Goal: Task Accomplishment & Management: Manage account settings

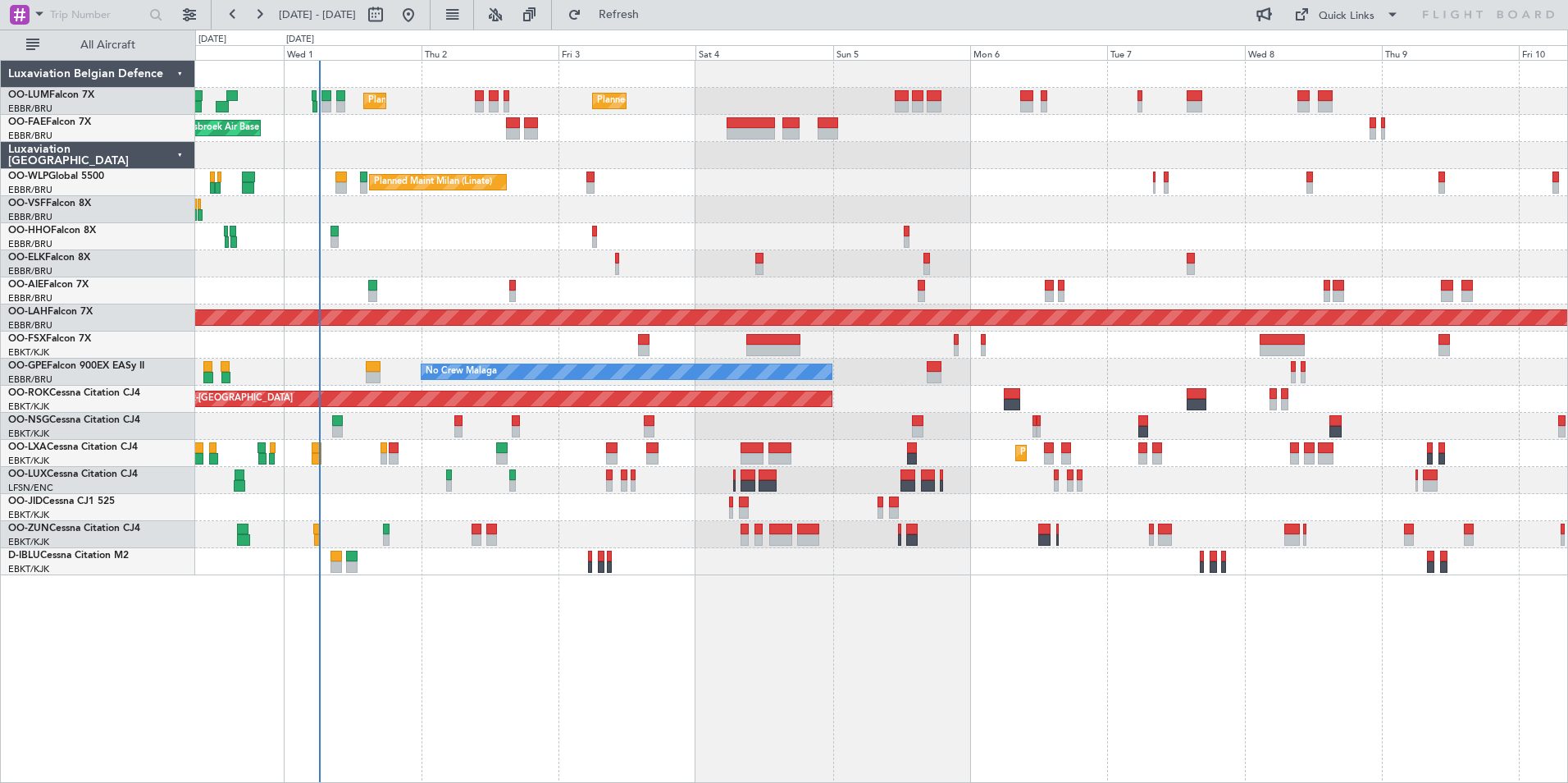
click at [399, 593] on div "Planned Maint [GEOGRAPHIC_DATA] ([GEOGRAPHIC_DATA] National) Planned Maint [GEO…" at bounding box center [882, 422] width 1373 height 723
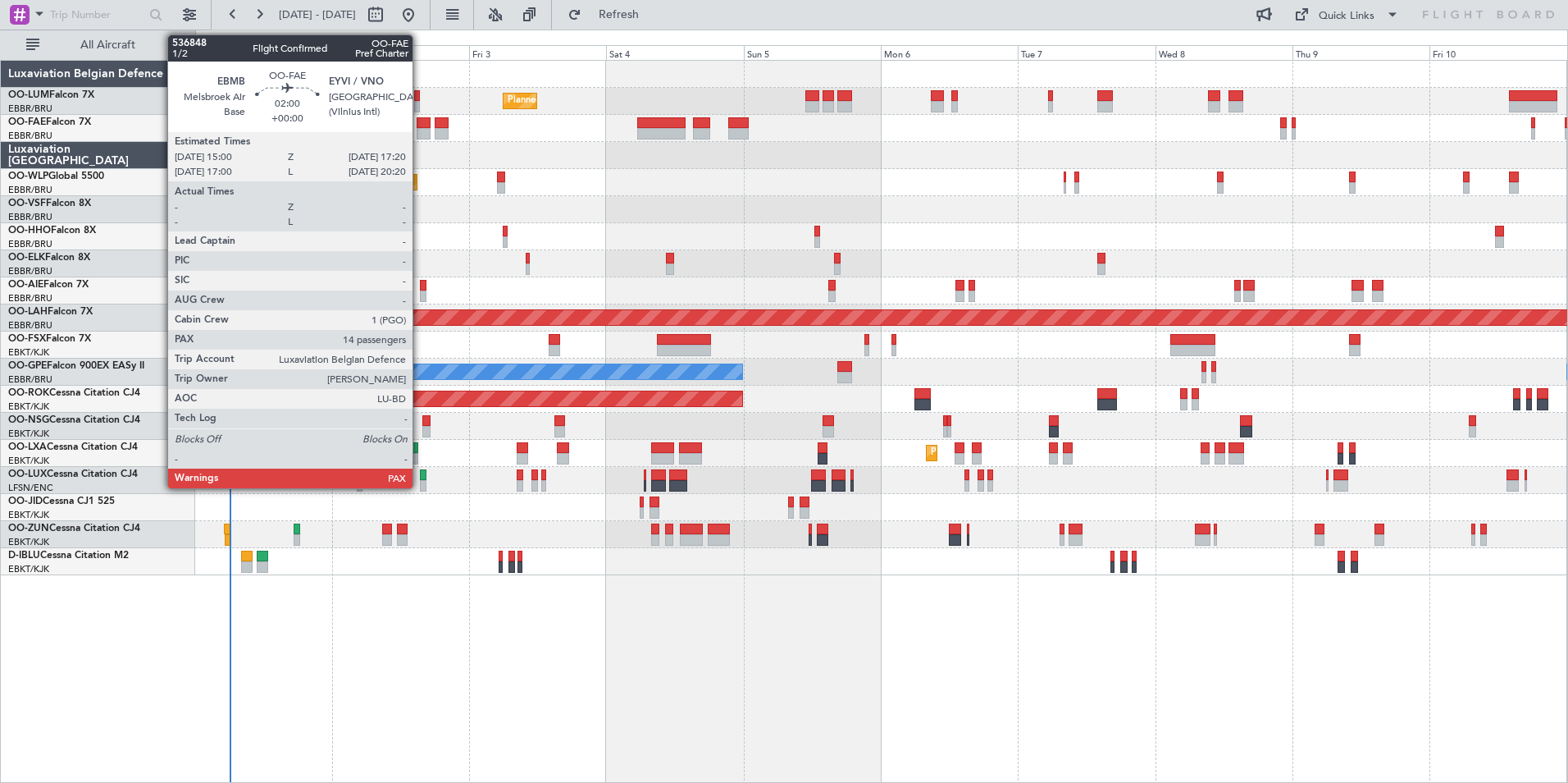
click at [420, 130] on div at bounding box center [423, 134] width 14 height 12
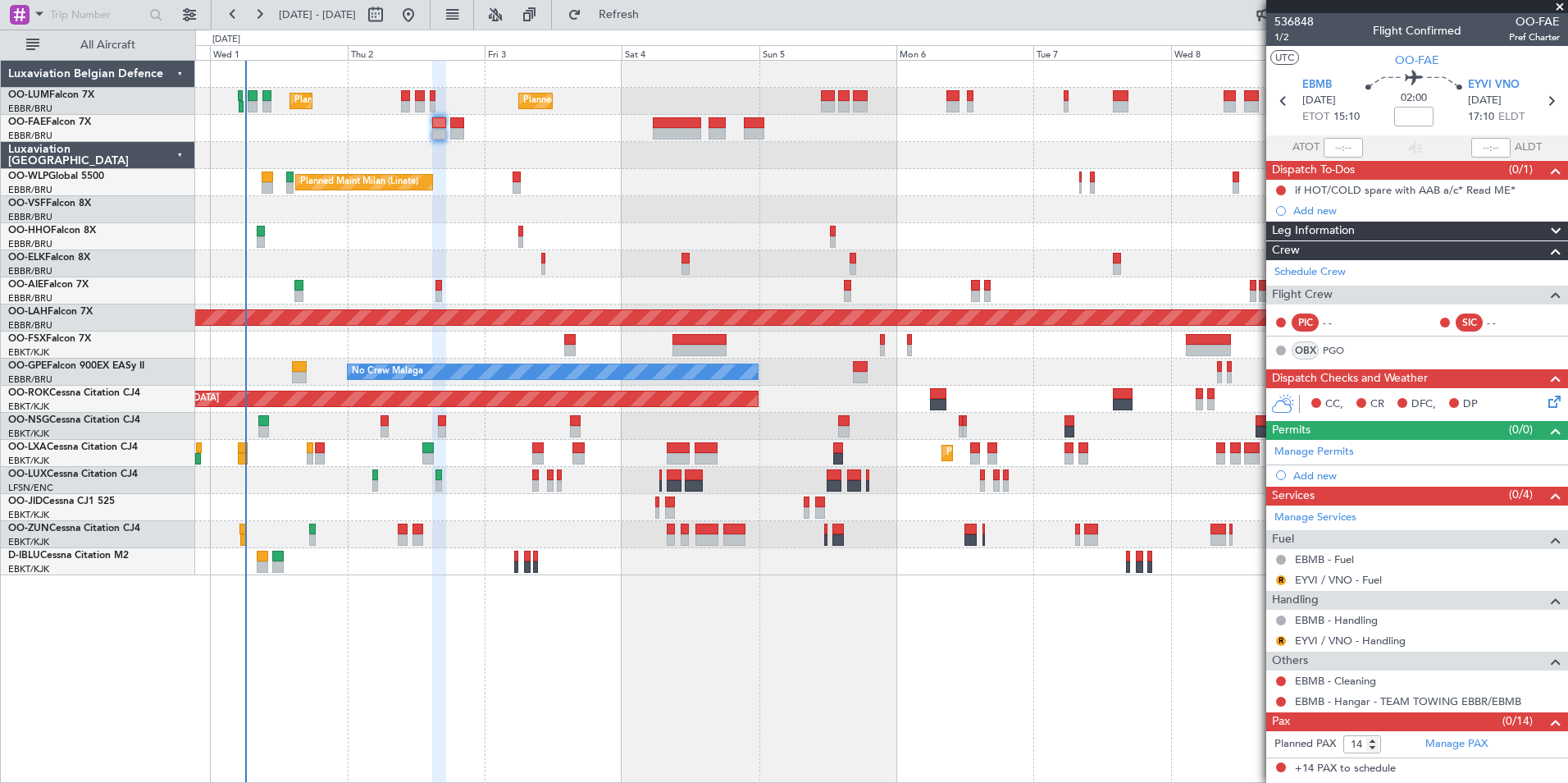
click at [444, 642] on div at bounding box center [439, 422] width 14 height 723
click at [1318, 85] on span "EBMB" at bounding box center [1317, 85] width 30 height 16
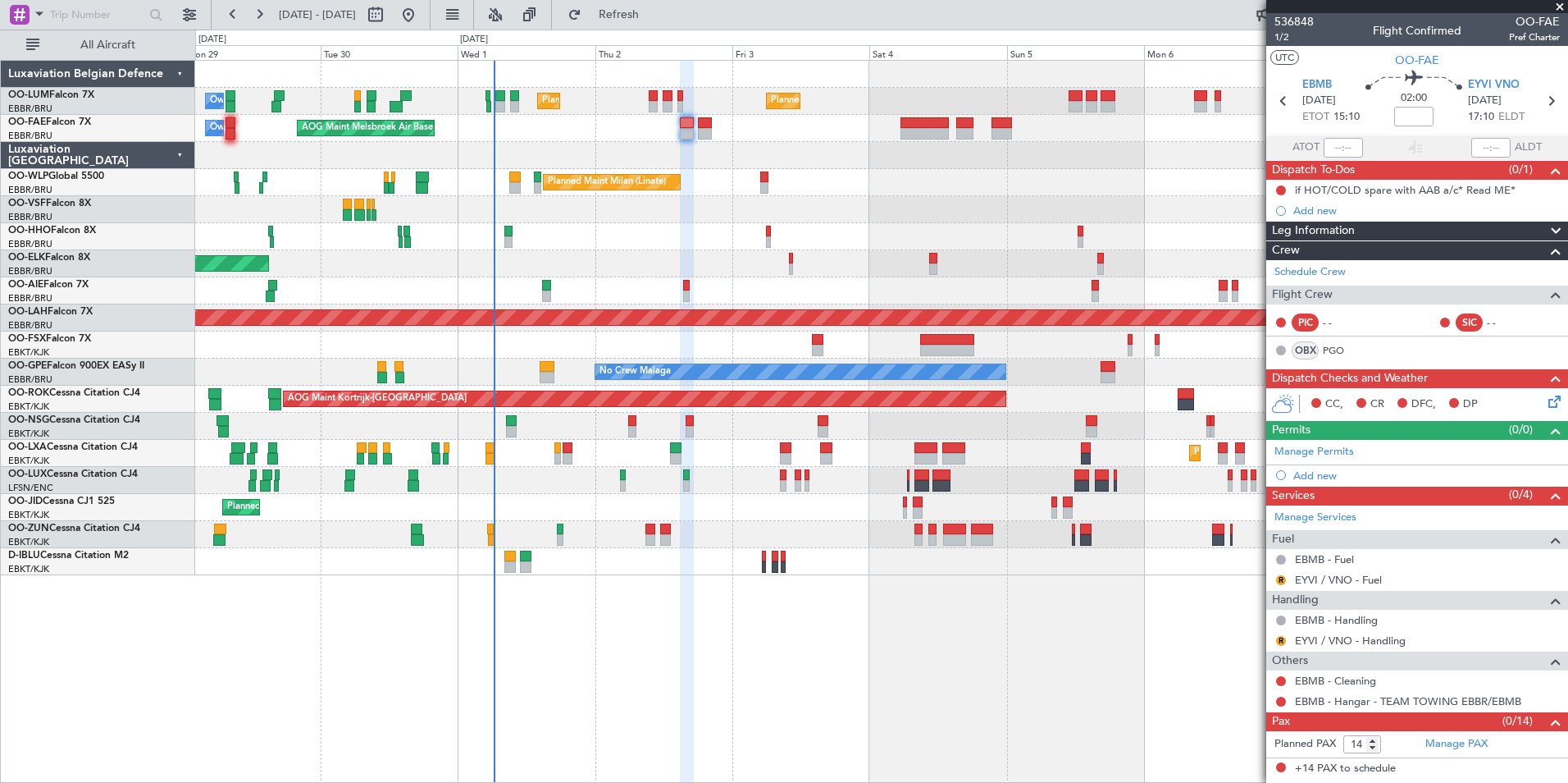
click at [771, 668] on div "Planned Maint [GEOGRAPHIC_DATA] ([GEOGRAPHIC_DATA] National) Planned Maint [GEO…" at bounding box center [882, 422] width 1373 height 723
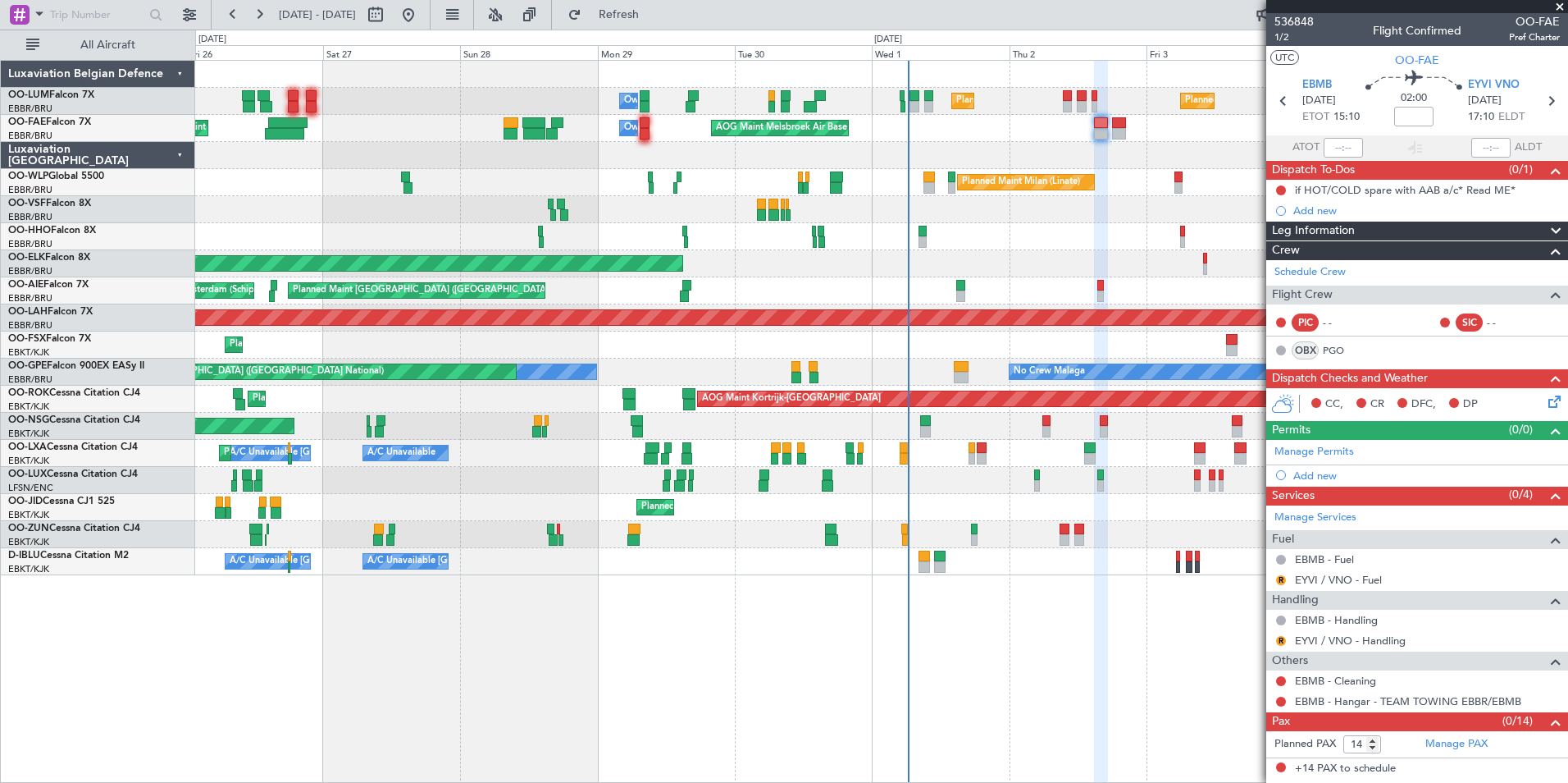
click at [681, 596] on div "Planned Maint [GEOGRAPHIC_DATA] ([GEOGRAPHIC_DATA] National) Planned Maint [GEO…" at bounding box center [882, 422] width 1373 height 723
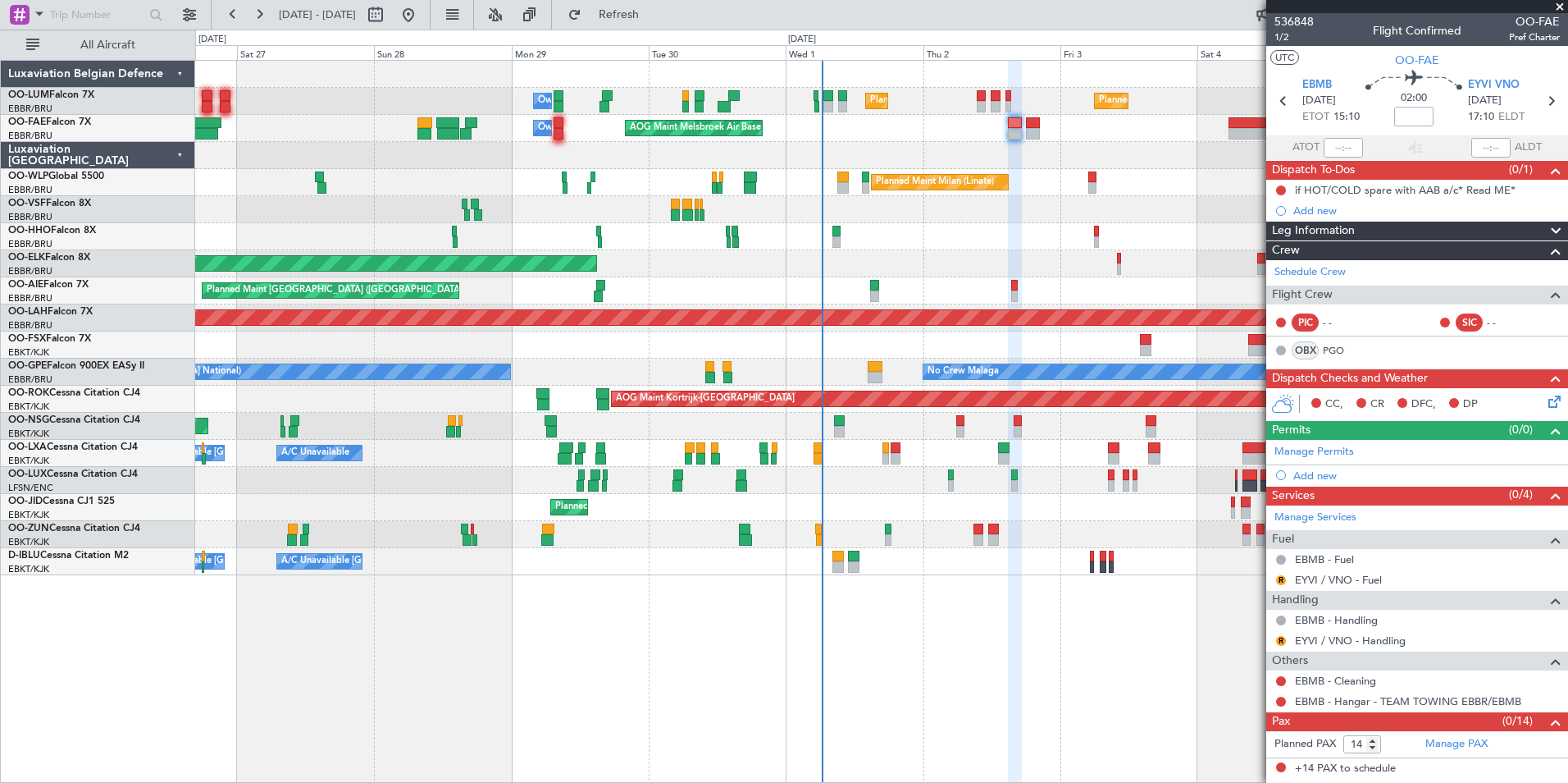
click at [707, 669] on div "Planned Maint [GEOGRAPHIC_DATA] ([GEOGRAPHIC_DATA] National) Planned Maint [GEO…" at bounding box center [882, 422] width 1373 height 723
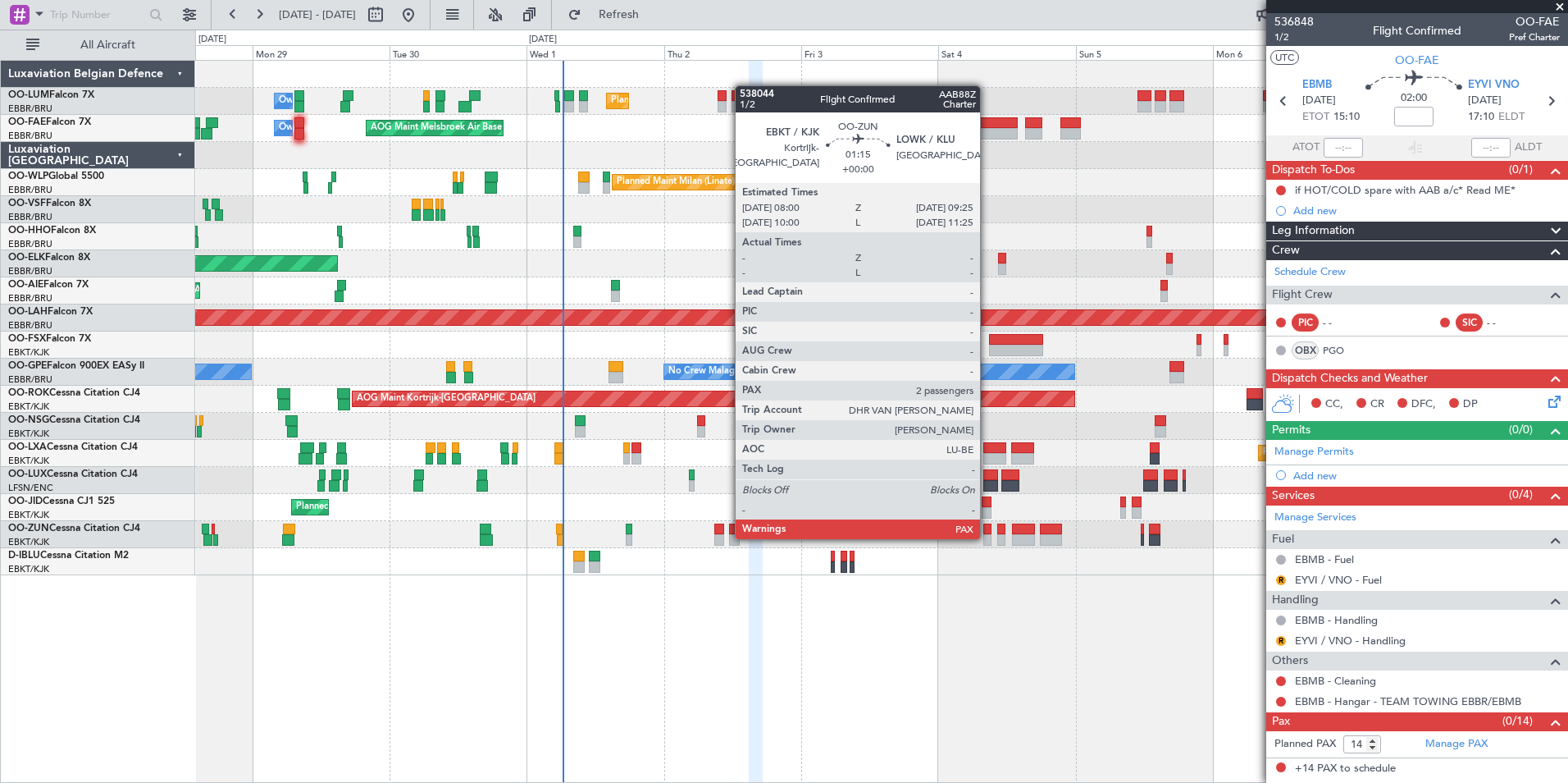
click at [988, 538] on div at bounding box center [988, 540] width 8 height 12
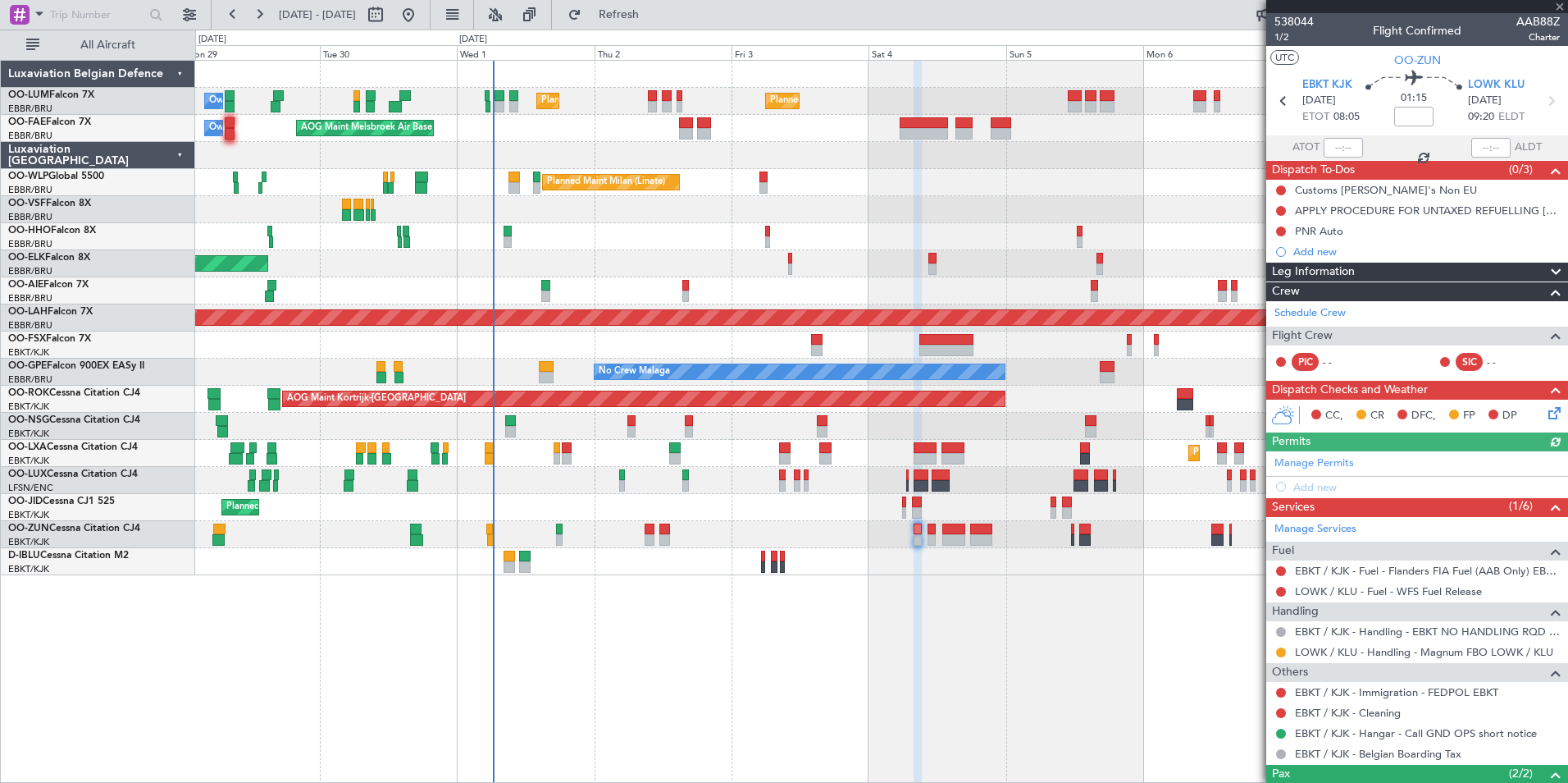
click at [1009, 649] on div "Planned Maint [GEOGRAPHIC_DATA] ([GEOGRAPHIC_DATA] National) Planned Maint [GEO…" at bounding box center [882, 422] width 1373 height 723
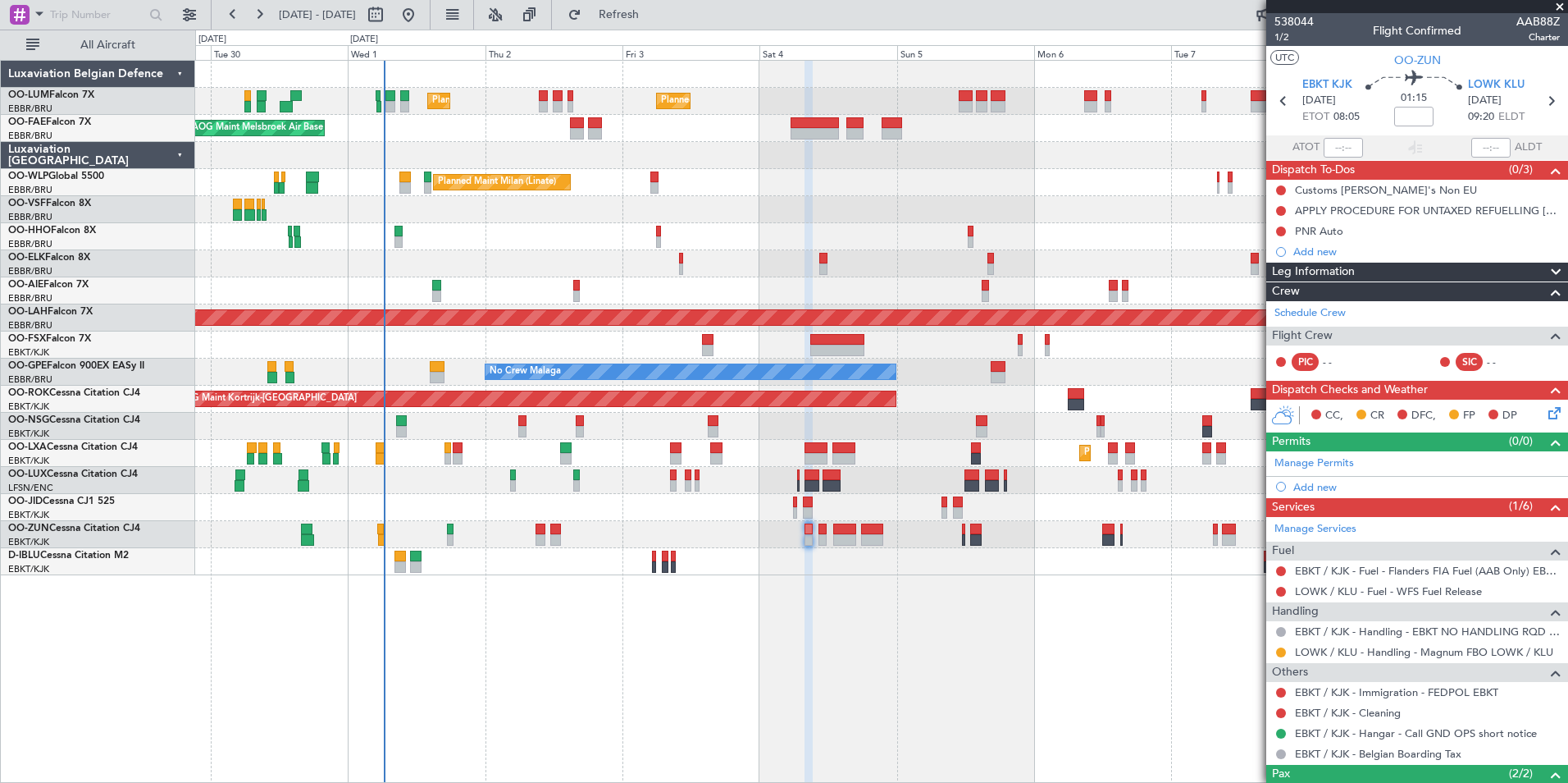
click at [936, 599] on div "Planned Maint [GEOGRAPHIC_DATA] ([GEOGRAPHIC_DATA] National) Planned Maint [GEO…" at bounding box center [882, 422] width 1373 height 723
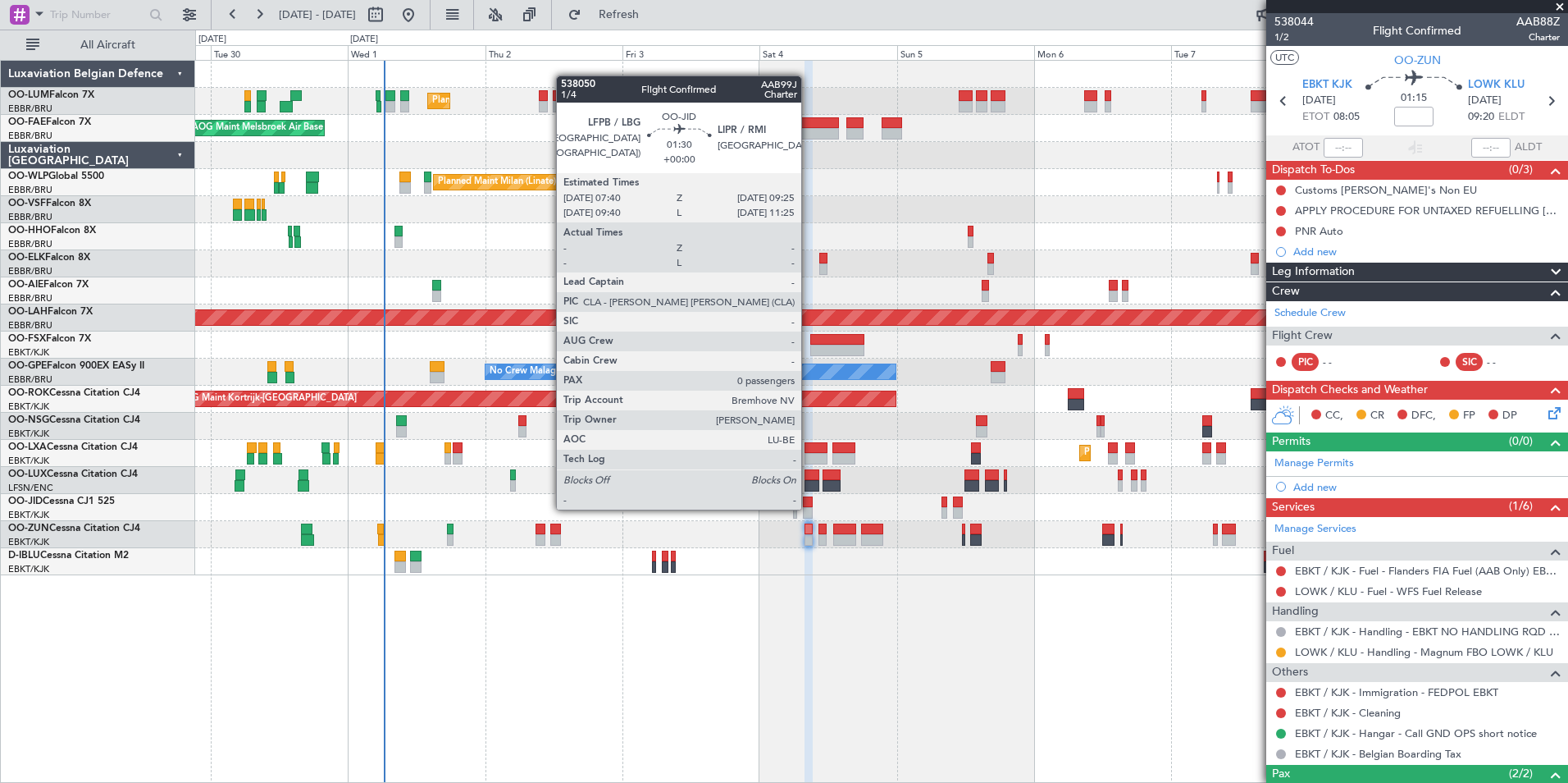
click at [809, 508] on div at bounding box center [808, 513] width 11 height 12
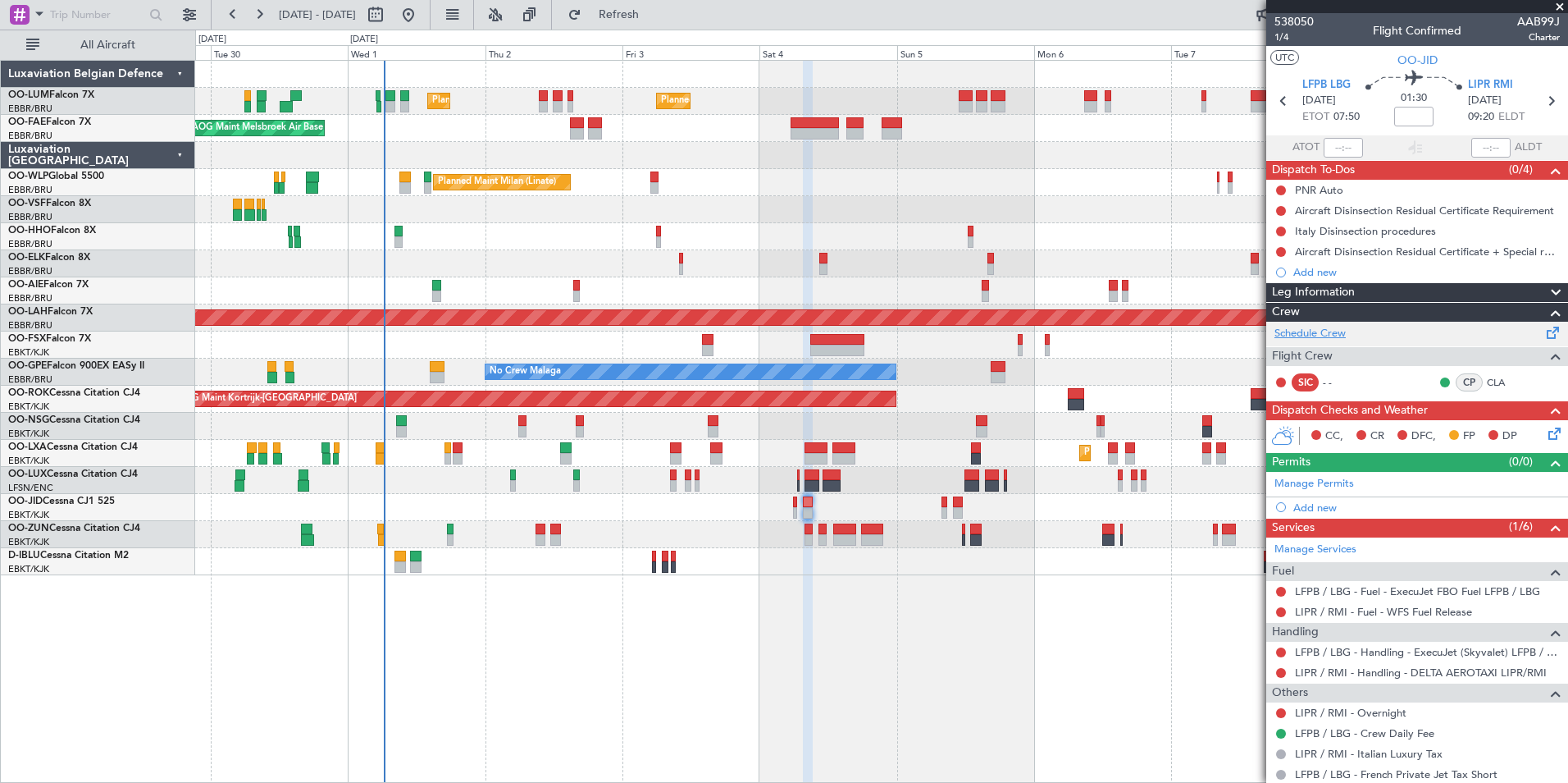
click at [1317, 332] on link "Schedule Crew" at bounding box center [1310, 334] width 71 height 16
drag, startPoint x: 646, startPoint y: 15, endPoint x: 639, endPoint y: 179, distance: 164.1
click at [646, 15] on span "Refresh" at bounding box center [619, 15] width 69 height 12
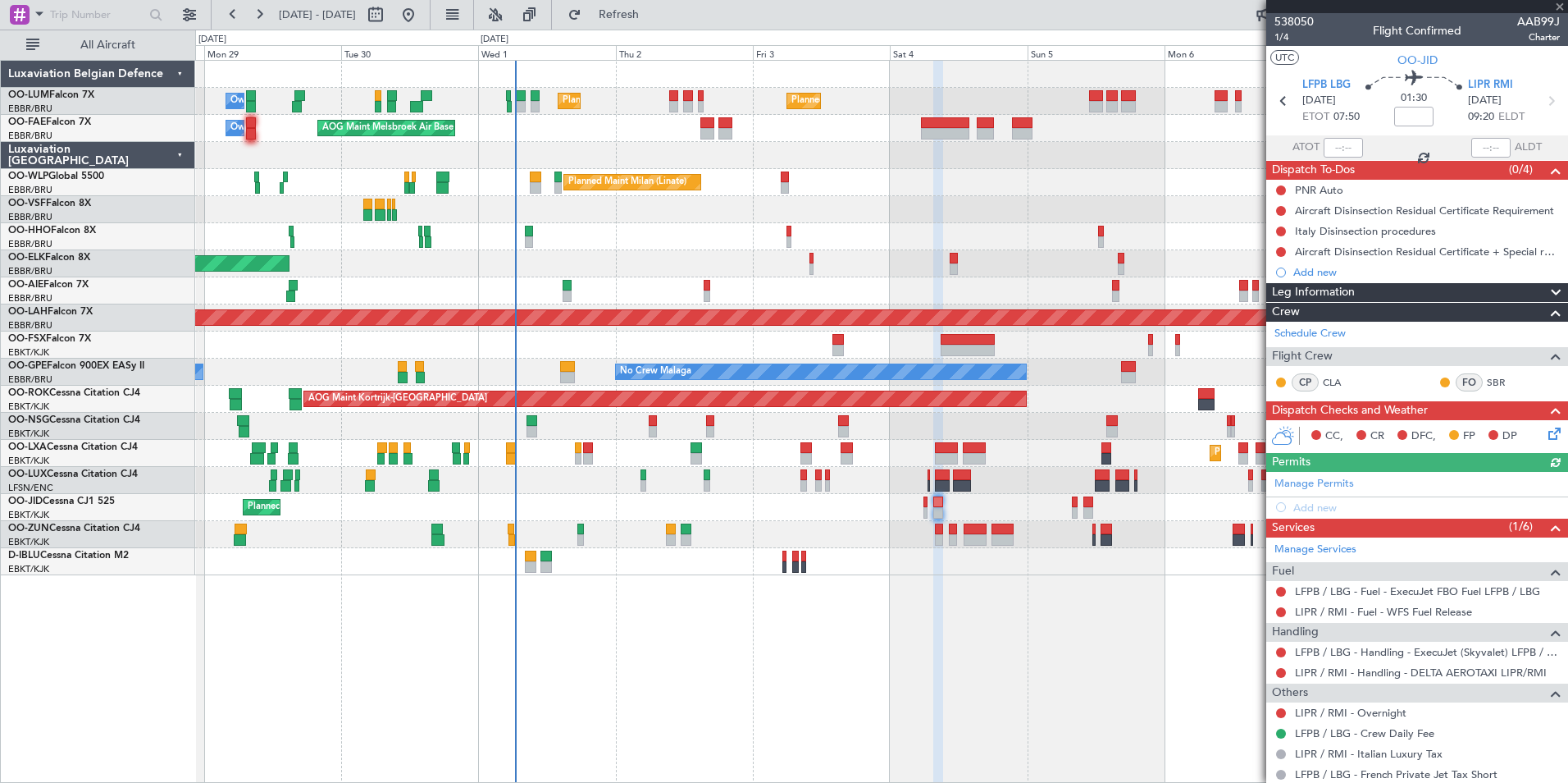
click at [910, 641] on div "Planned Maint [GEOGRAPHIC_DATA] ([GEOGRAPHIC_DATA] National) Planned Maint [GEO…" at bounding box center [882, 422] width 1373 height 723
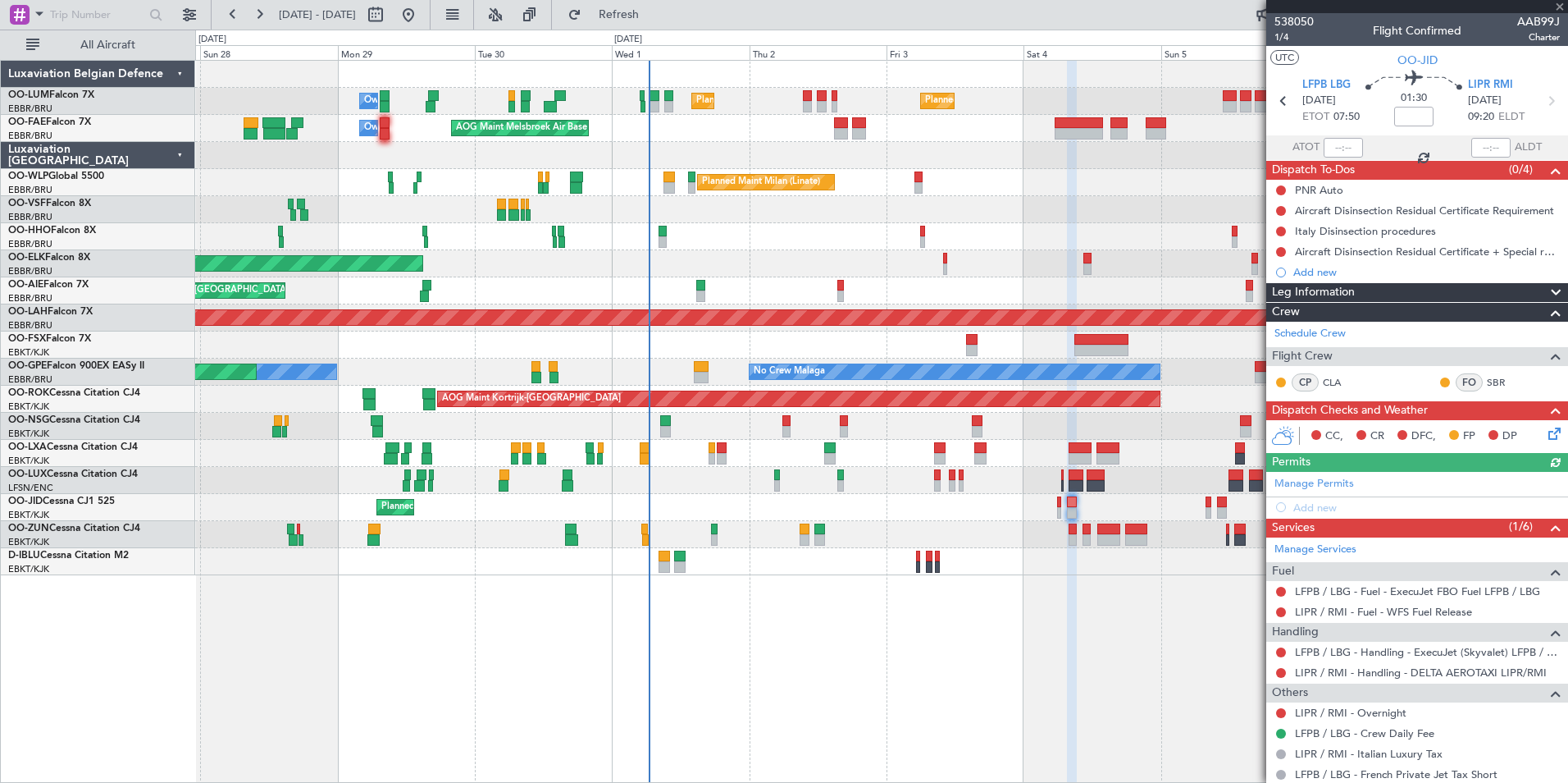
click at [815, 638] on div "Planned Maint [GEOGRAPHIC_DATA] ([GEOGRAPHIC_DATA] National) Planned Maint [GEO…" at bounding box center [882, 422] width 1373 height 723
click at [931, 649] on div "Planned Maint [GEOGRAPHIC_DATA] ([GEOGRAPHIC_DATA] National) Planned Maint [GEO…" at bounding box center [882, 422] width 1373 height 723
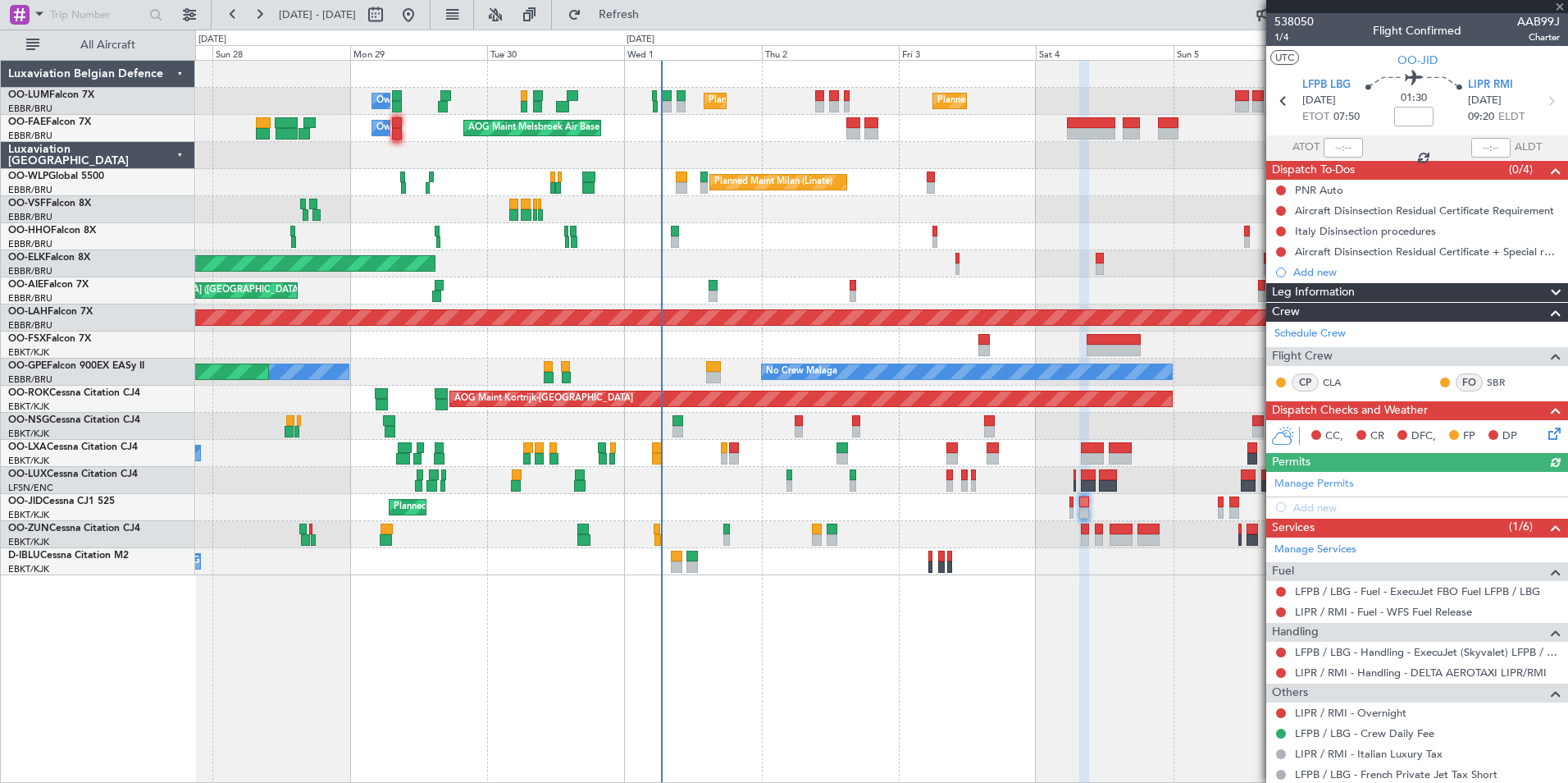
click at [945, 649] on div "Planned Maint [GEOGRAPHIC_DATA] ([GEOGRAPHIC_DATA] National) Planned Maint [GEO…" at bounding box center [882, 422] width 1373 height 723
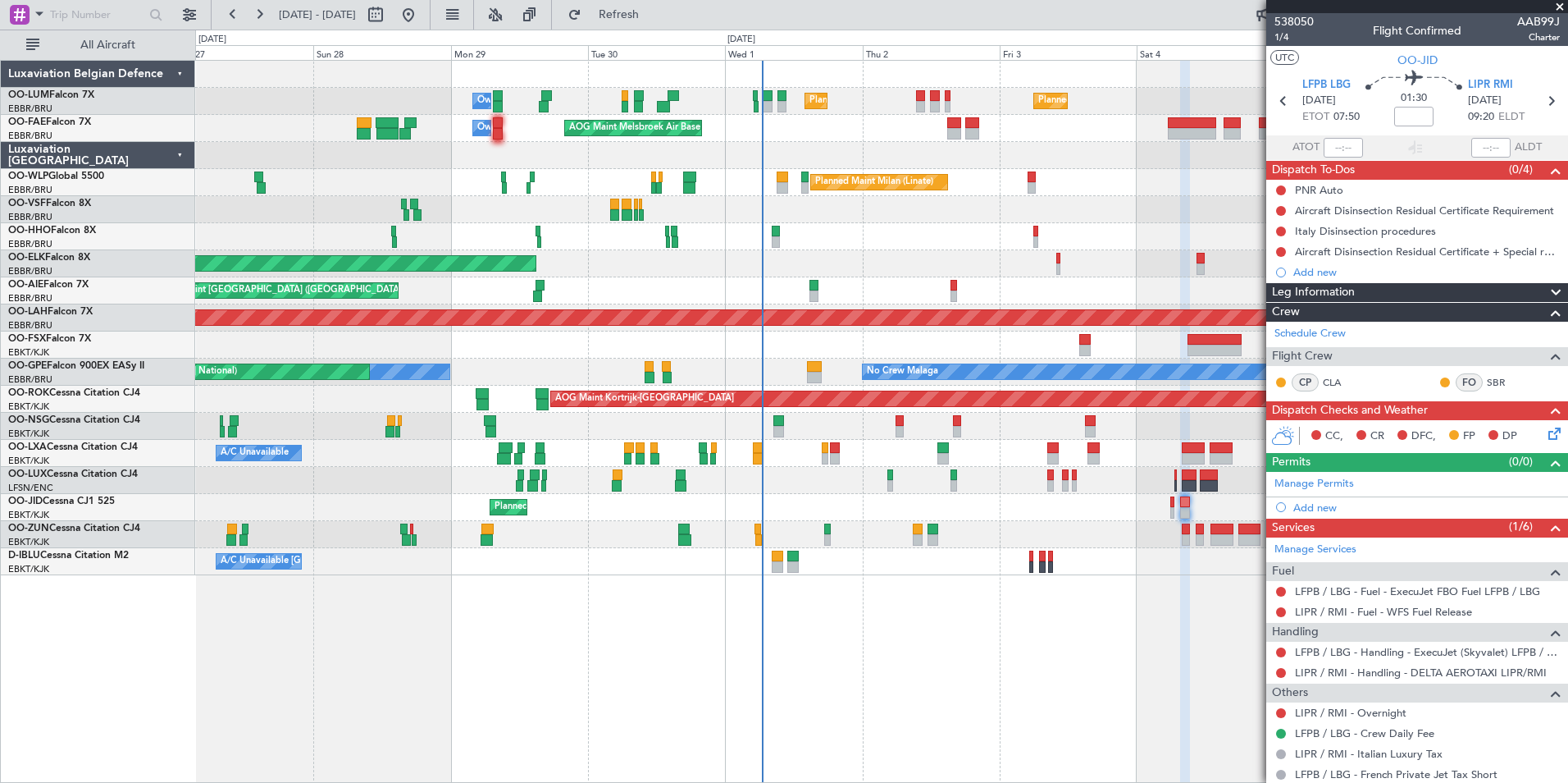
click at [536, 655] on div "Planned Maint [GEOGRAPHIC_DATA] ([GEOGRAPHIC_DATA] National) Planned Maint [GEO…" at bounding box center [882, 422] width 1373 height 723
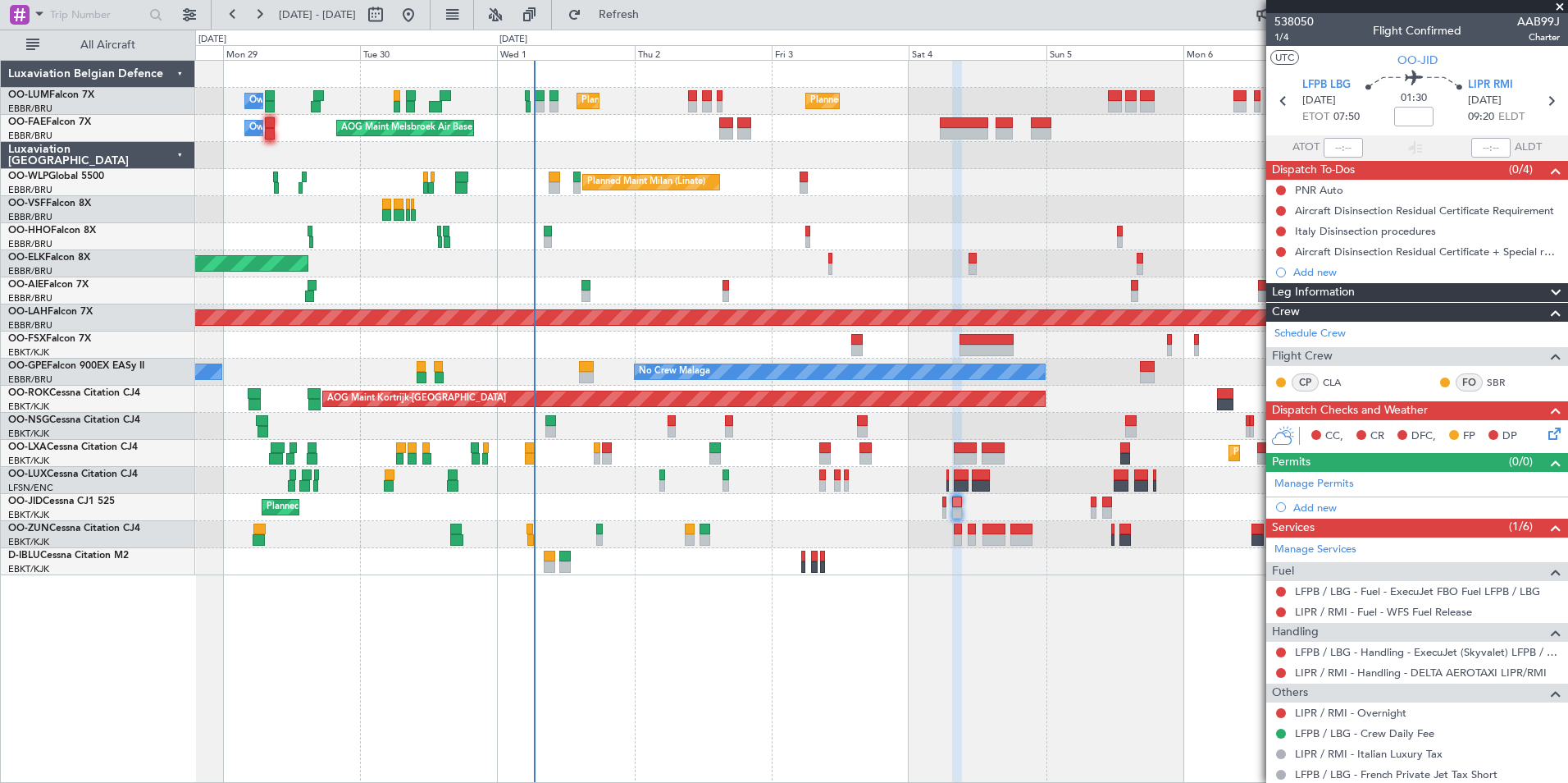
click at [718, 701] on div "Planned Maint [GEOGRAPHIC_DATA] ([GEOGRAPHIC_DATA] National) Planned Maint [GEO…" at bounding box center [882, 422] width 1373 height 723
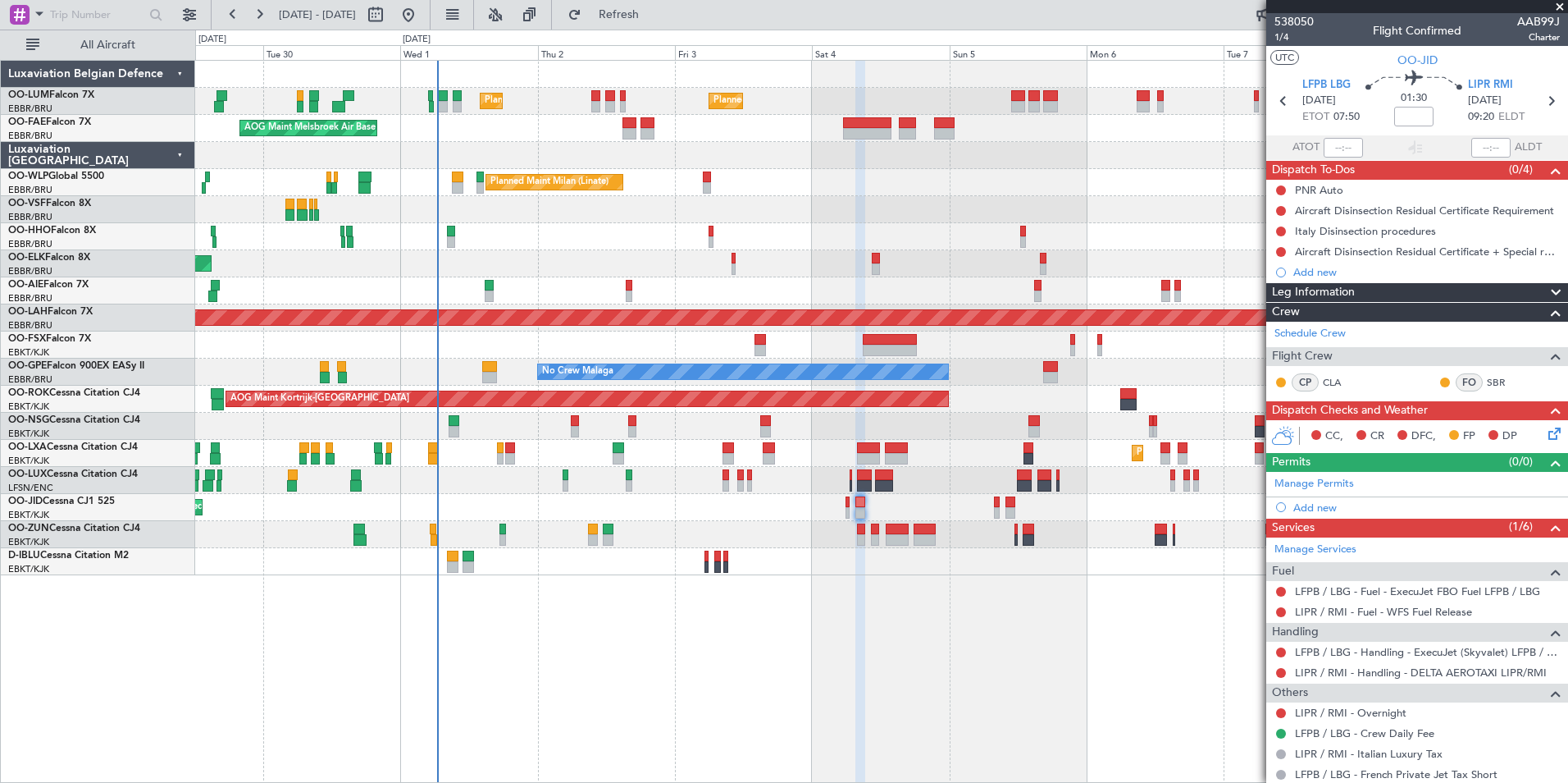
click at [779, 699] on div "Planned Maint [GEOGRAPHIC_DATA] ([GEOGRAPHIC_DATA] National) Planned Maint [GEO…" at bounding box center [882, 422] width 1373 height 723
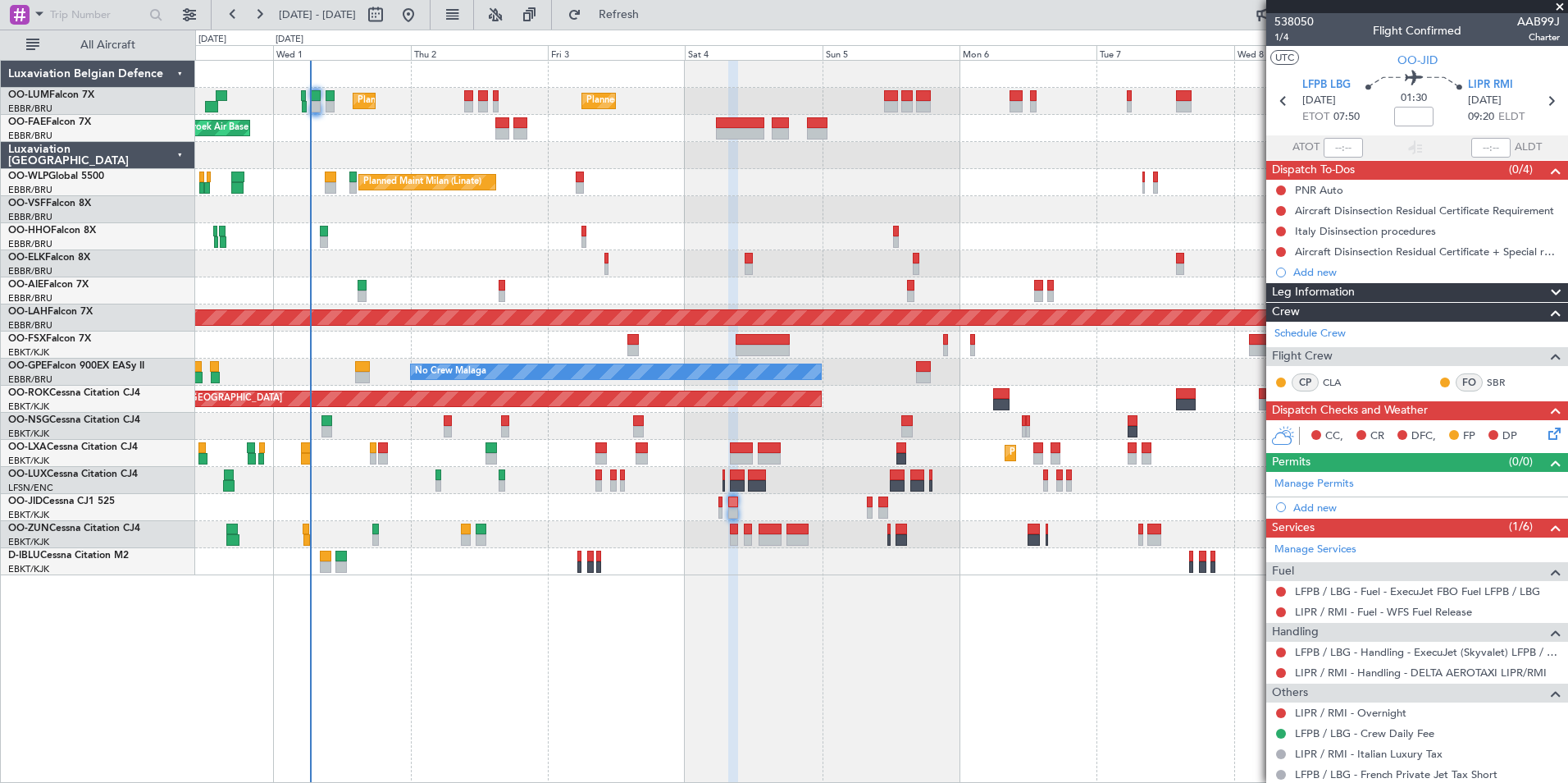
click at [976, 700] on div "Planned Maint [GEOGRAPHIC_DATA] ([GEOGRAPHIC_DATA] National) Planned Maint [GEO…" at bounding box center [882, 422] width 1373 height 723
click at [898, 717] on div "Planned Maint [GEOGRAPHIC_DATA] ([GEOGRAPHIC_DATA] National) Planned Maint [GEO…" at bounding box center [882, 422] width 1373 height 723
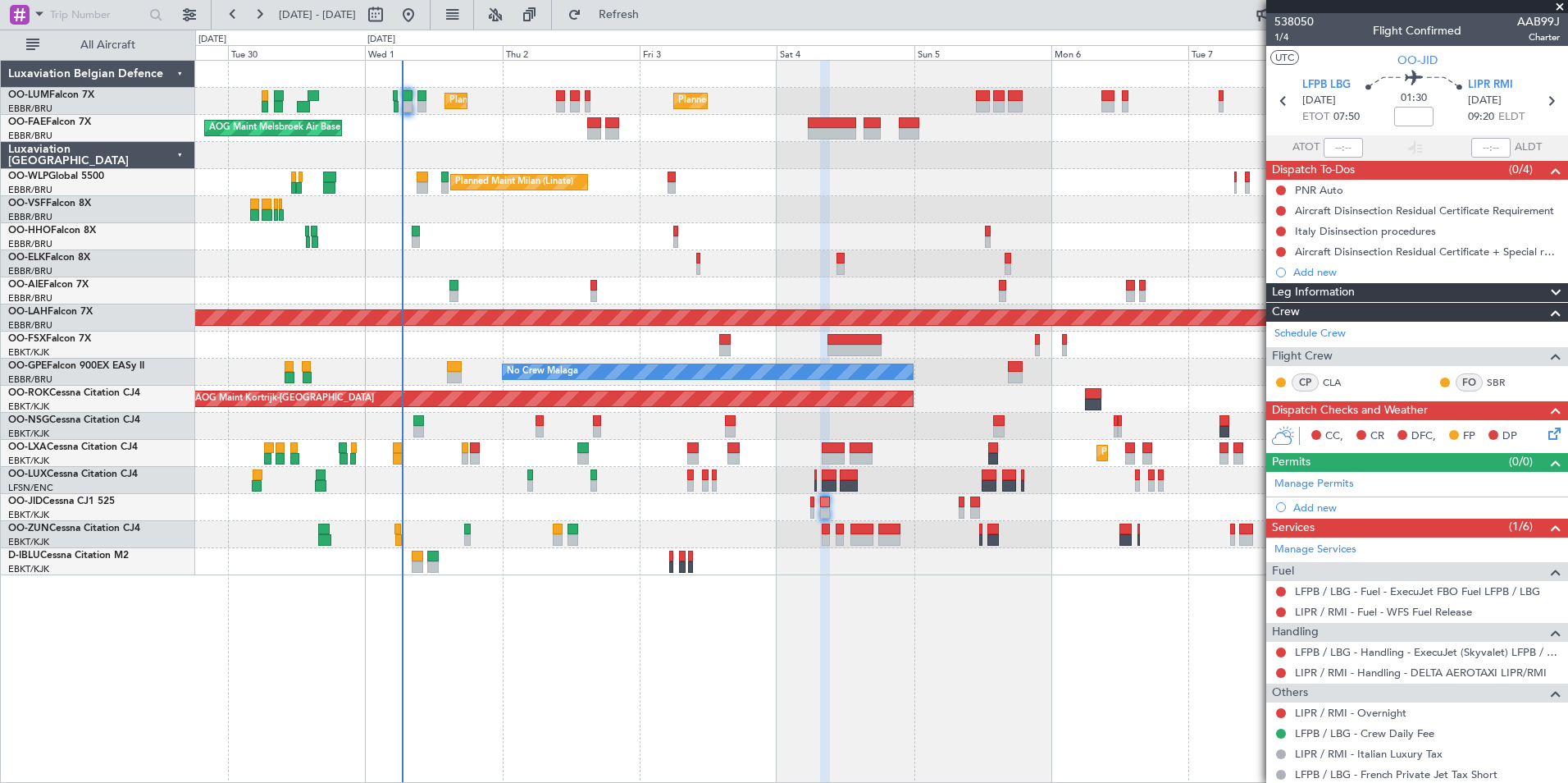
click at [719, 632] on div "Planned Maint [GEOGRAPHIC_DATA] ([GEOGRAPHIC_DATA] National) Planned Maint [GEO…" at bounding box center [882, 422] width 1373 height 723
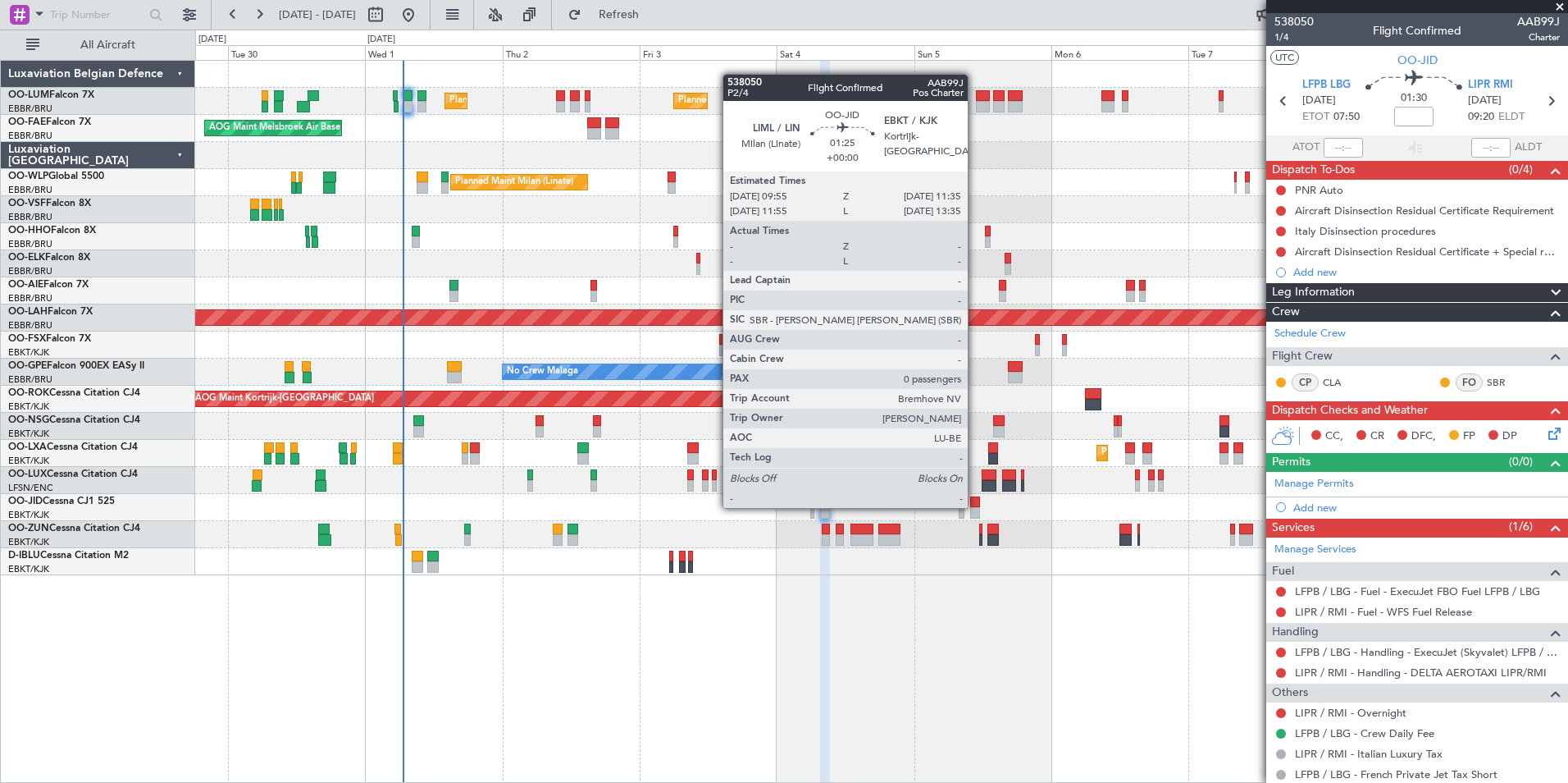
click at [976, 506] on div at bounding box center [976, 502] width 10 height 12
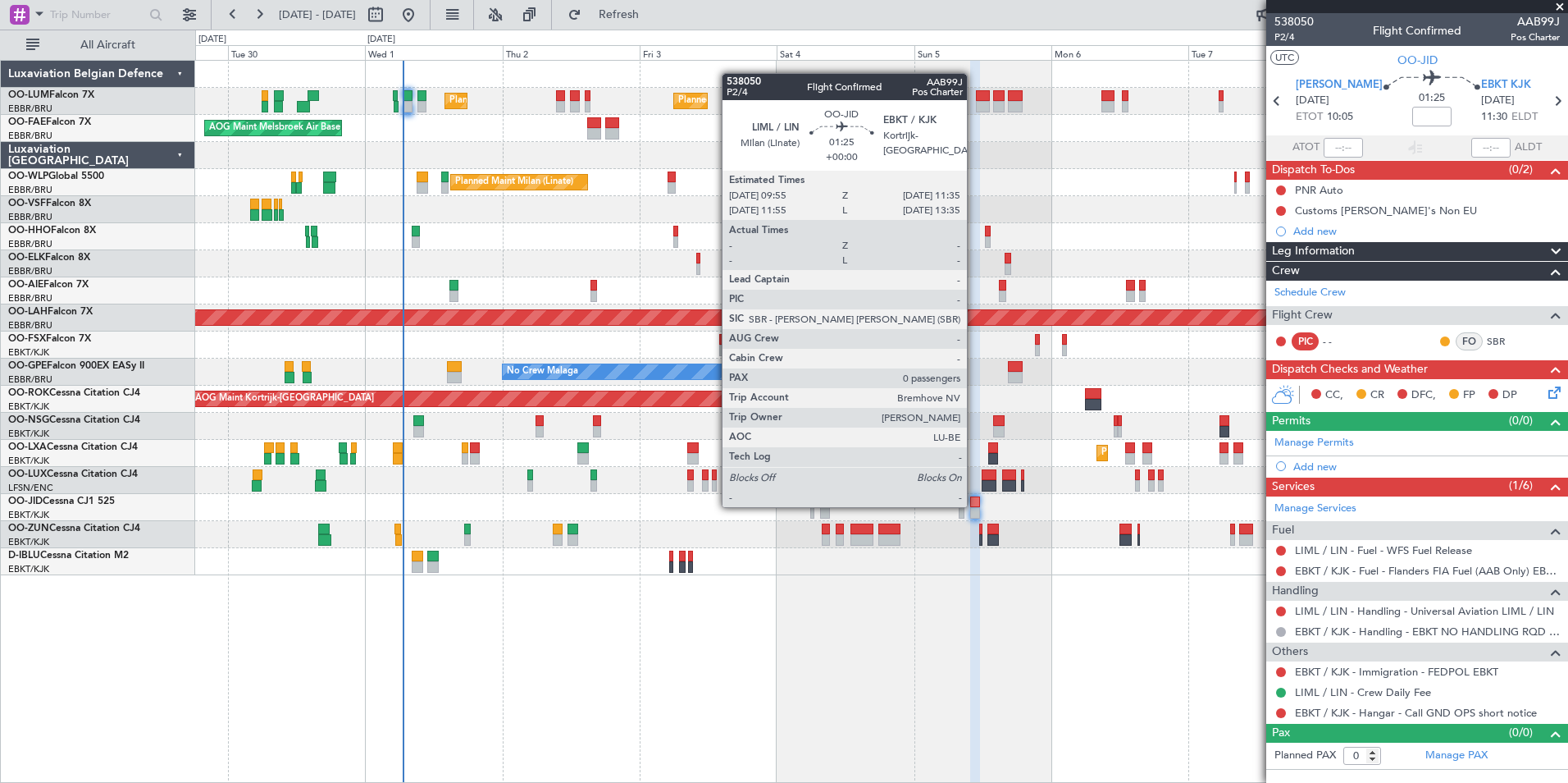
click at [975, 502] on div at bounding box center [976, 502] width 10 height 12
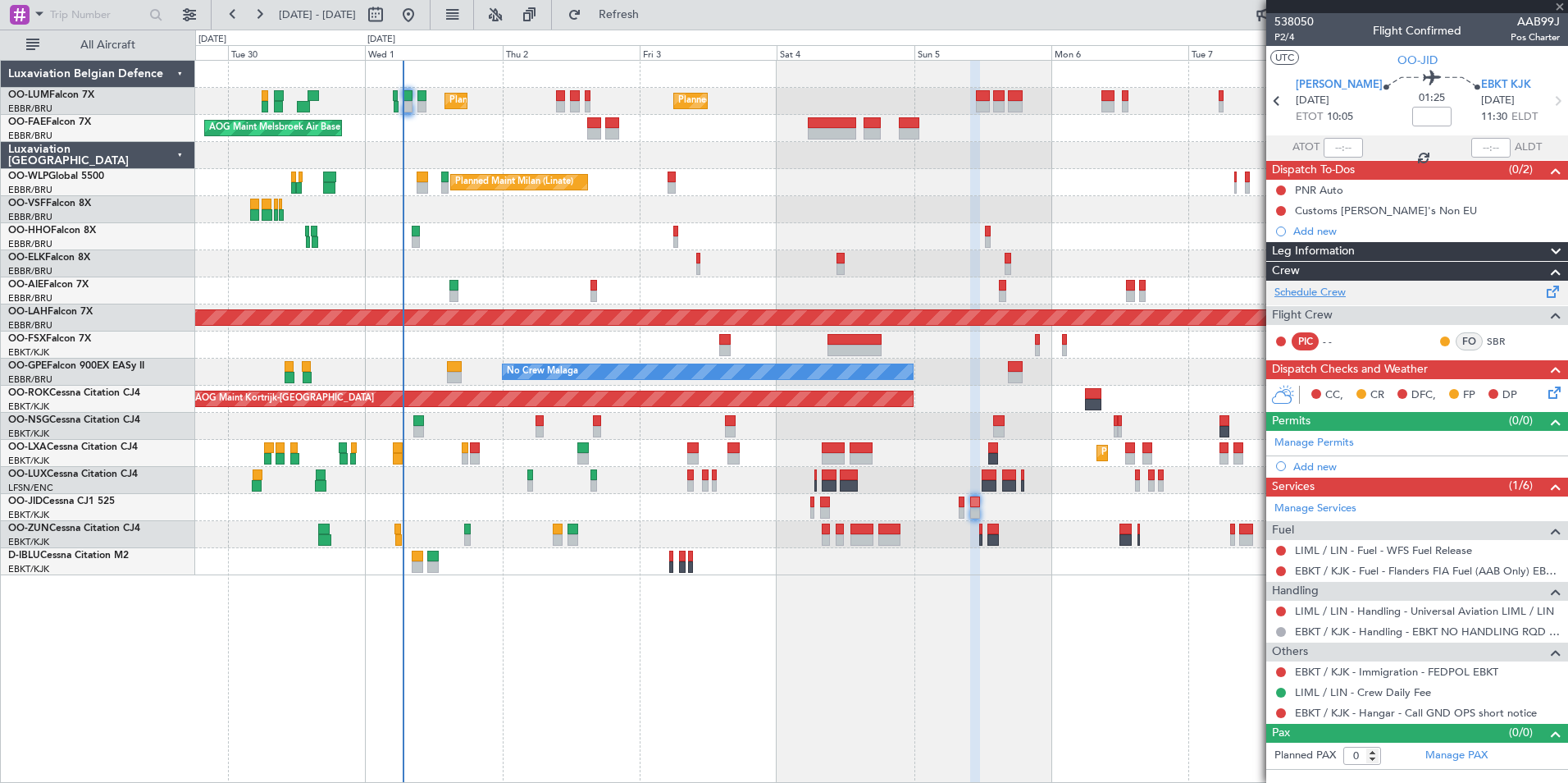
click at [1302, 288] on link "Schedule Crew" at bounding box center [1310, 292] width 71 height 16
drag, startPoint x: 654, startPoint y: 9, endPoint x: 910, endPoint y: 582, distance: 627.6
click at [654, 11] on span "Refresh" at bounding box center [619, 15] width 69 height 12
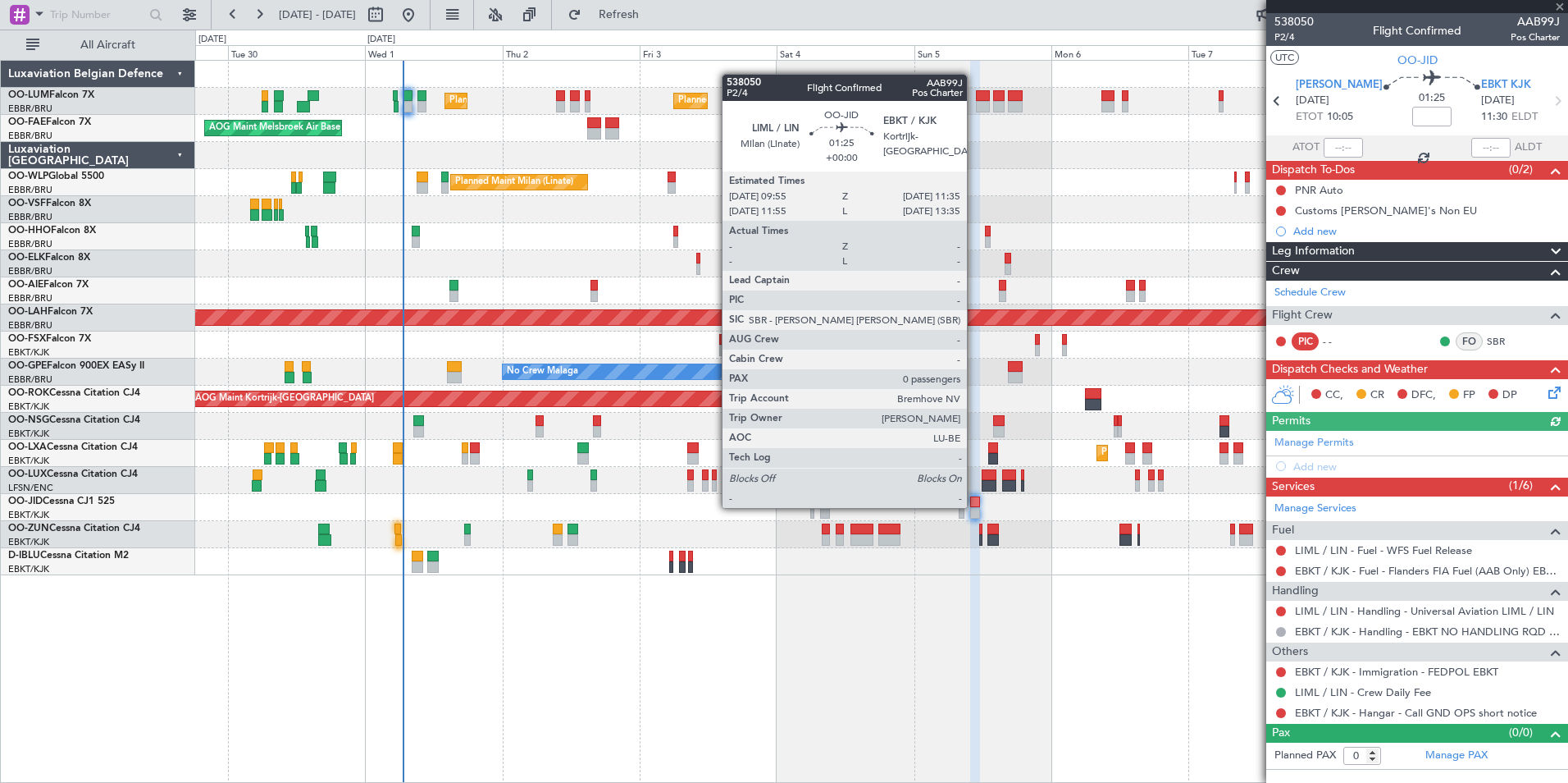
click at [975, 506] on div at bounding box center [976, 502] width 10 height 12
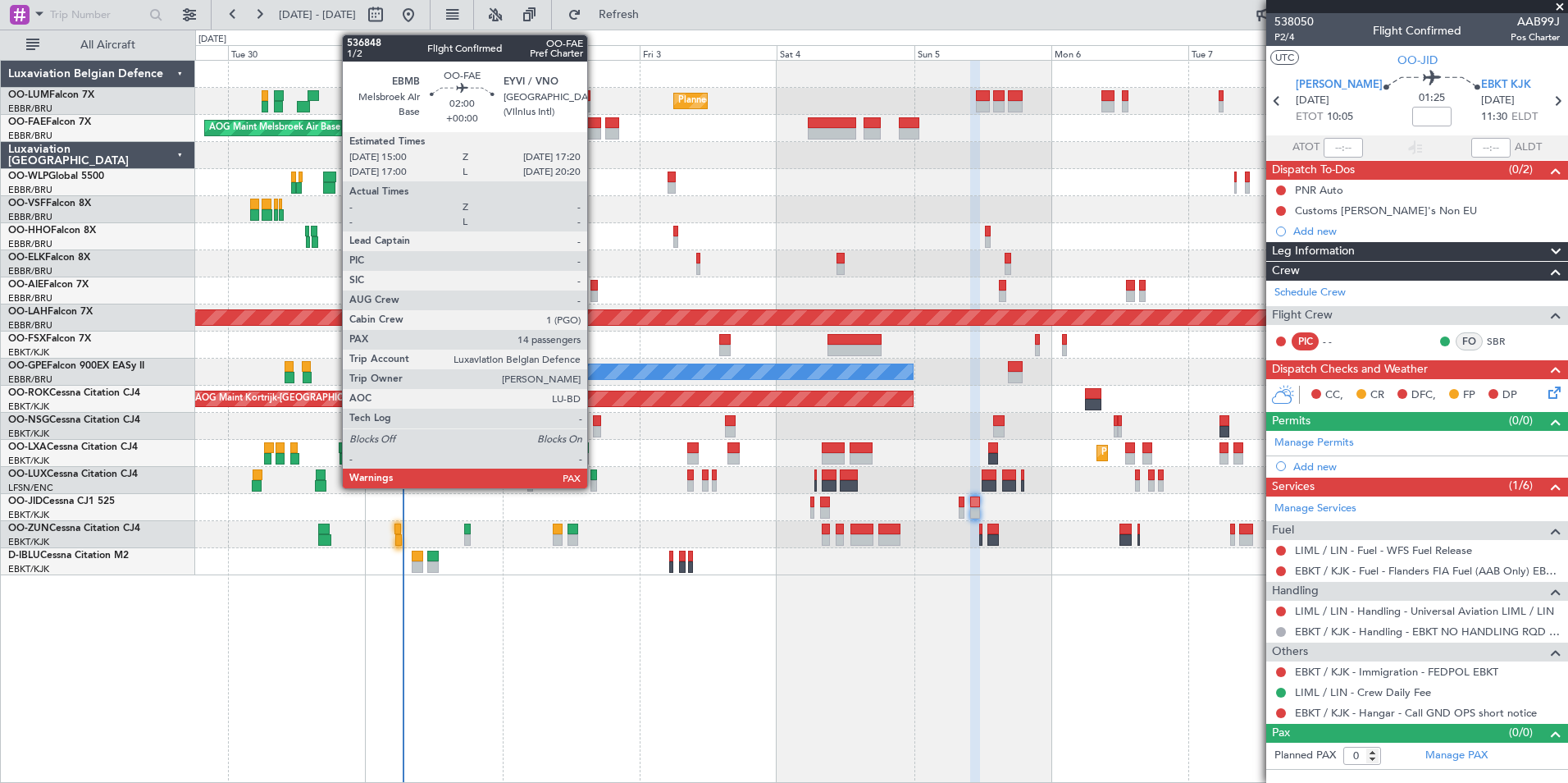
click at [595, 127] on div at bounding box center [594, 124] width 14 height 12
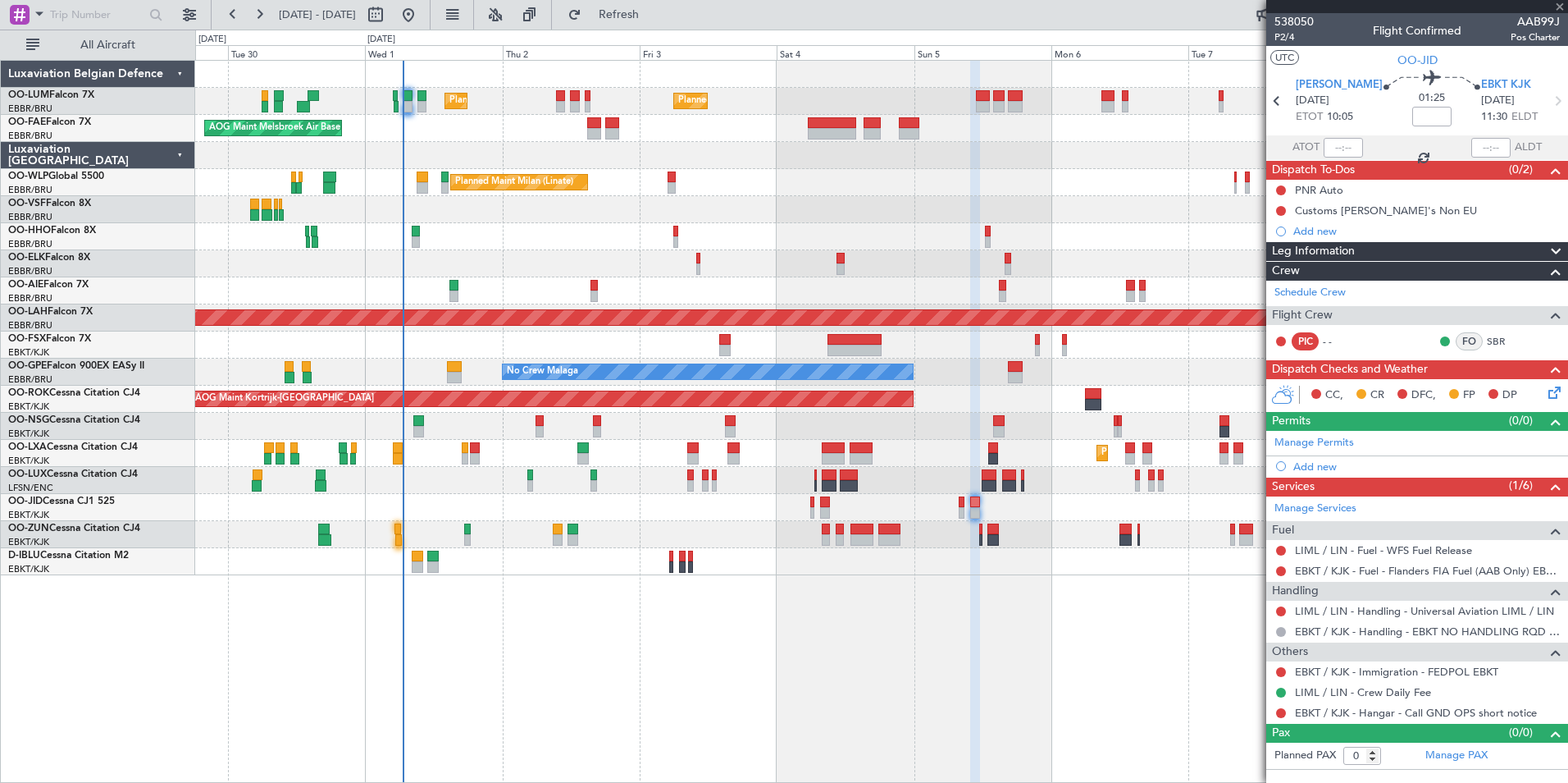
click at [615, 120] on div at bounding box center [612, 124] width 14 height 12
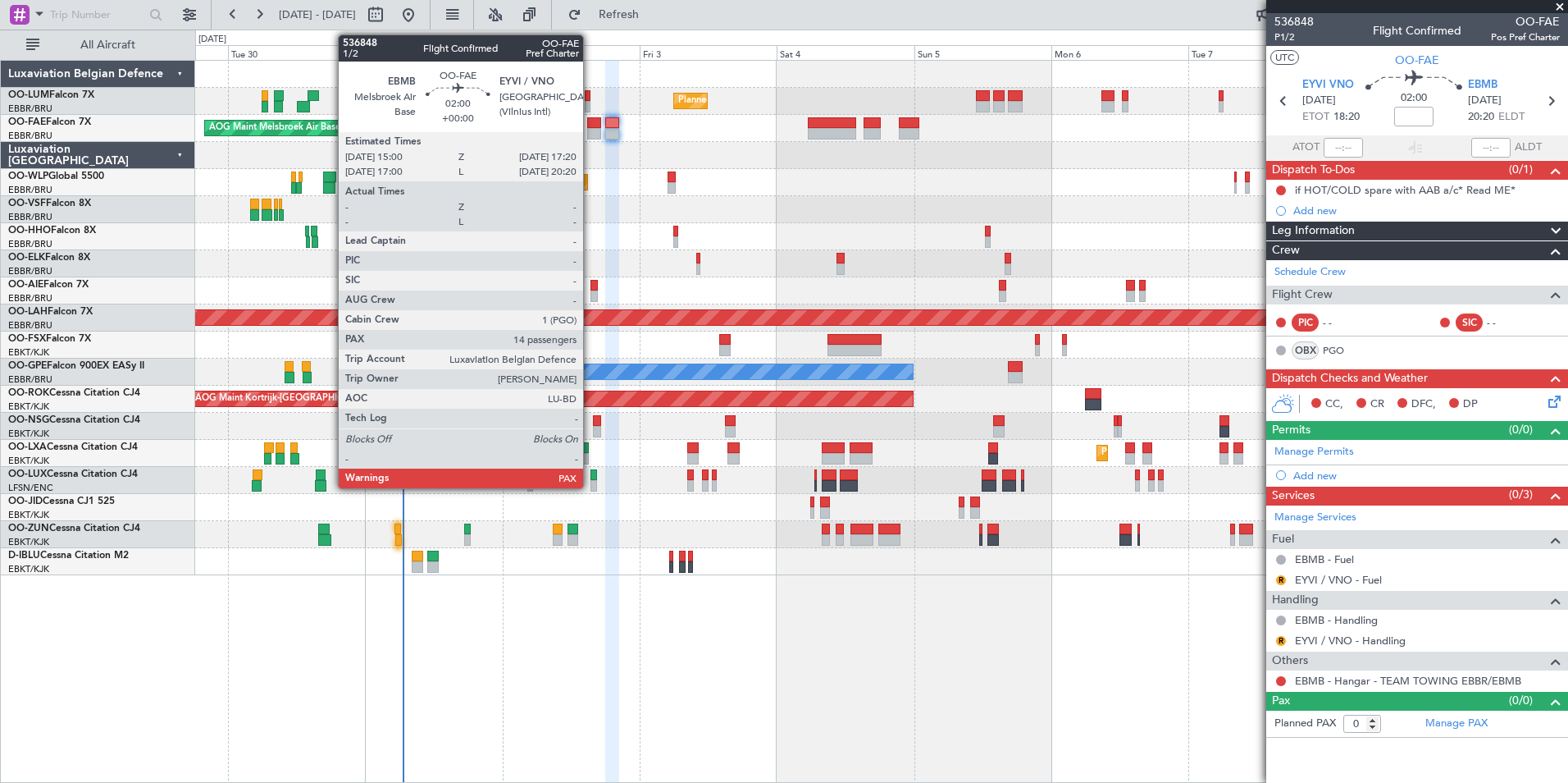
click at [591, 124] on div at bounding box center [594, 124] width 14 height 12
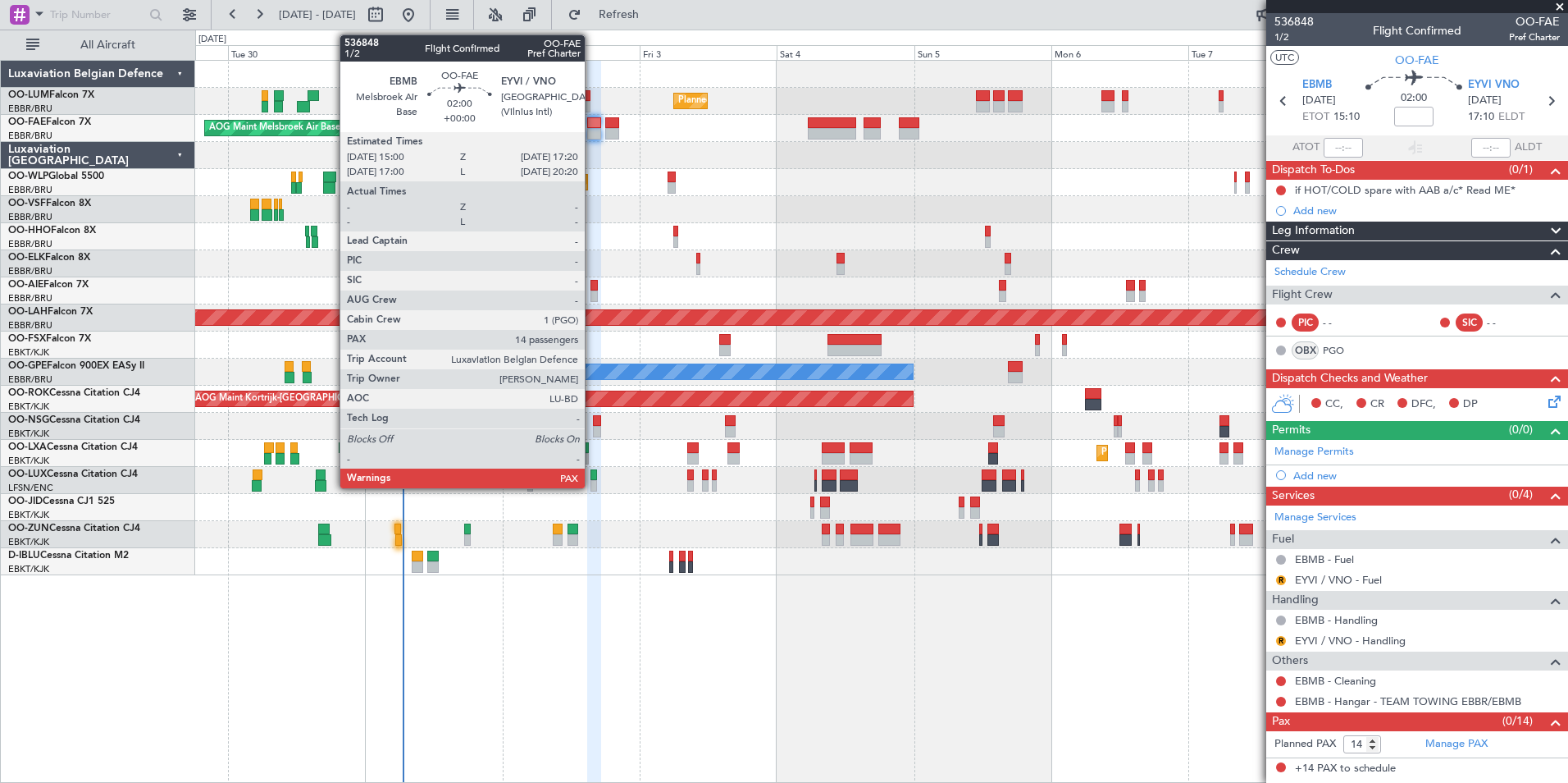
click at [592, 126] on div at bounding box center [594, 124] width 14 height 12
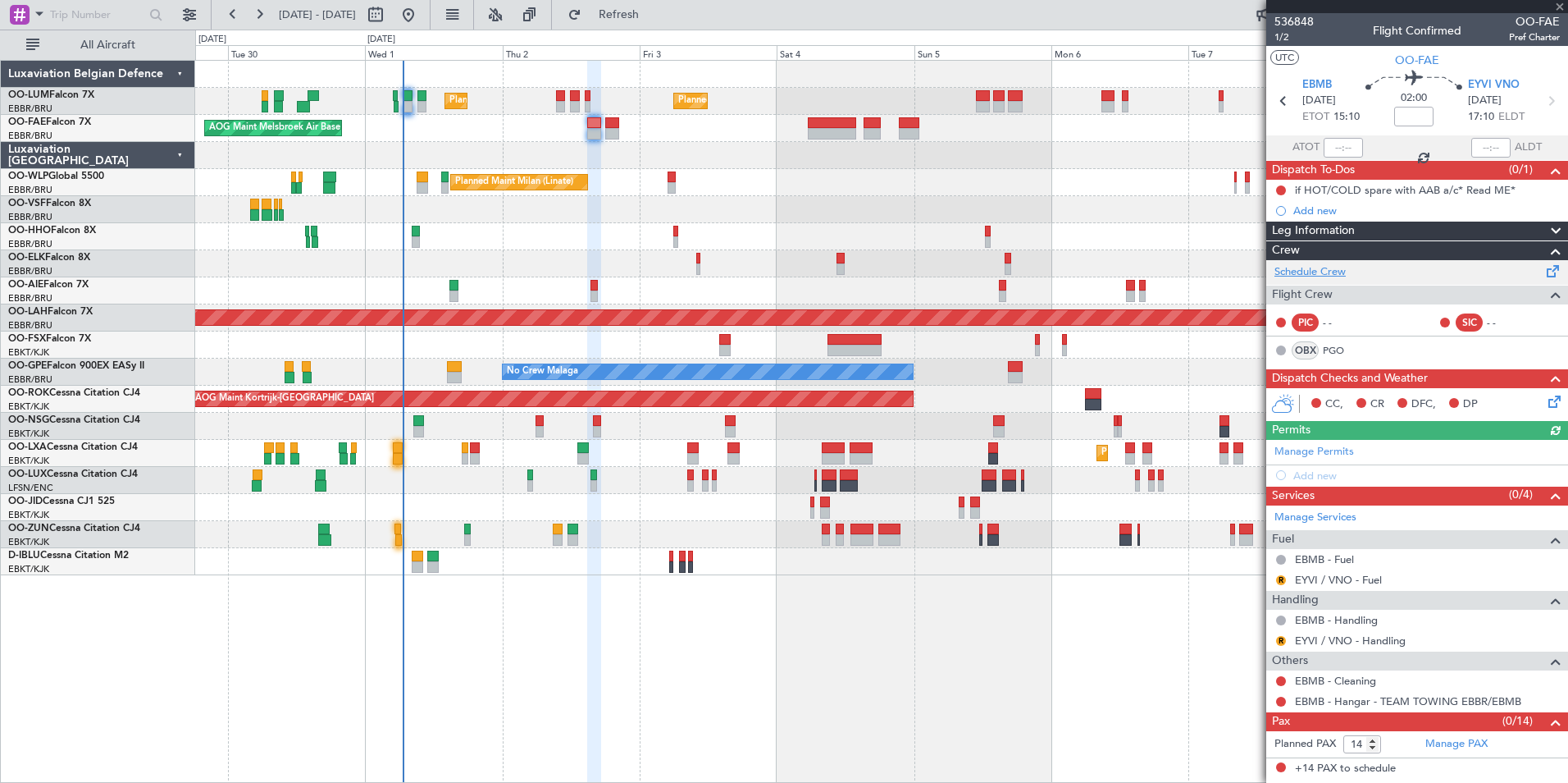
click at [1320, 270] on link "Schedule Crew" at bounding box center [1310, 272] width 71 height 16
click at [654, 10] on span "Refresh" at bounding box center [619, 15] width 69 height 12
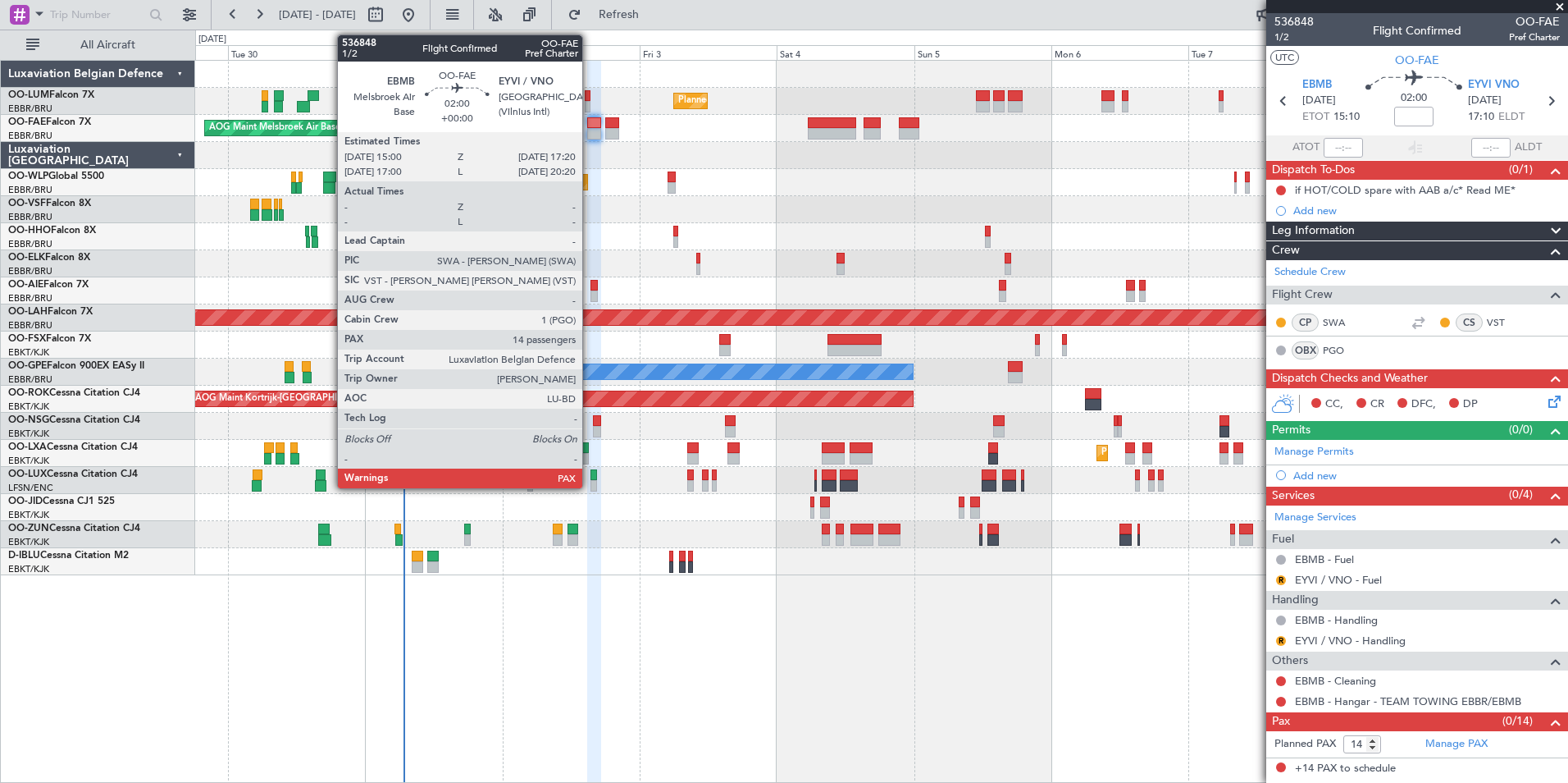
click at [591, 131] on div at bounding box center [594, 134] width 14 height 12
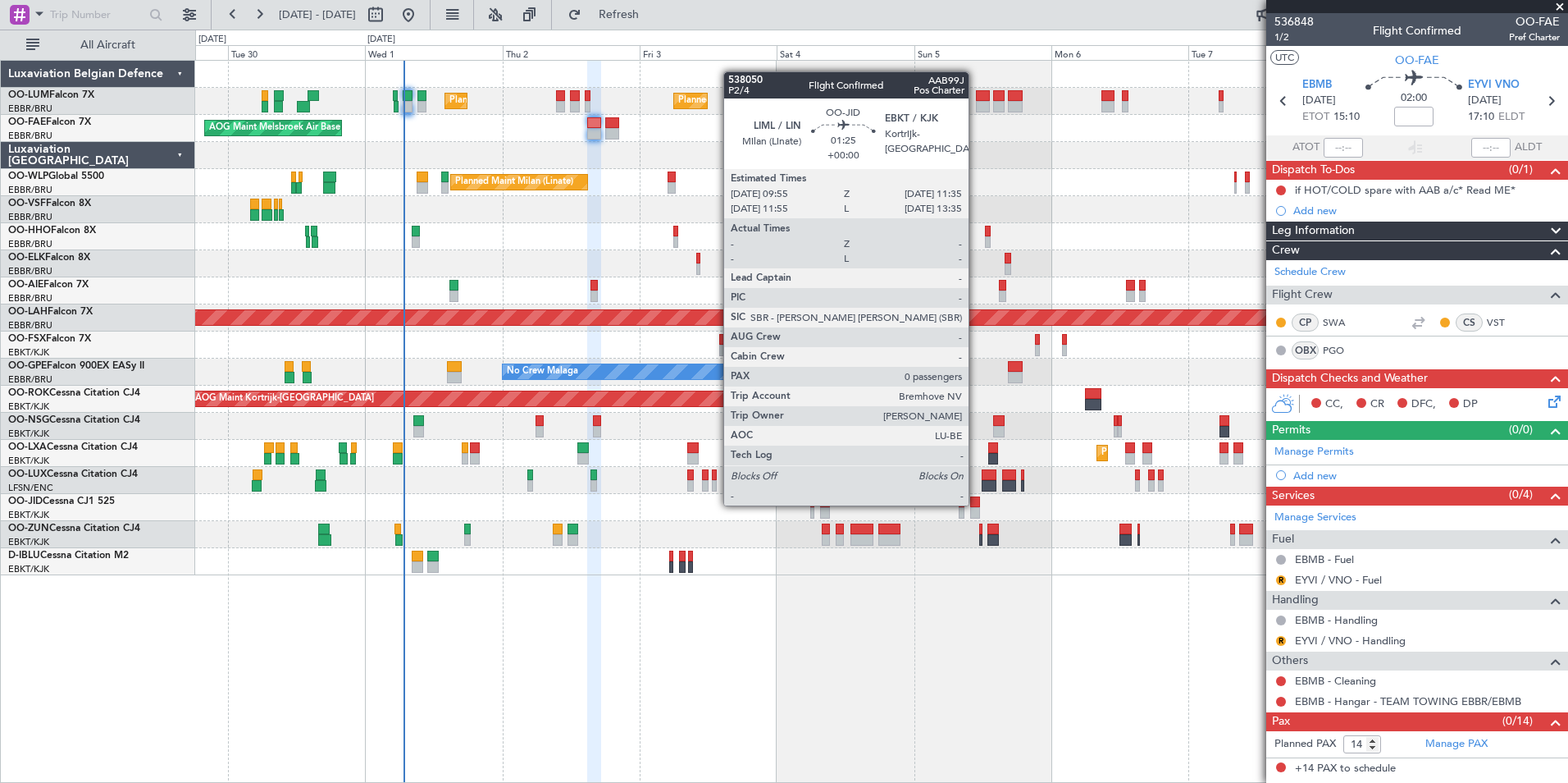
click at [976, 504] on div at bounding box center [976, 502] width 10 height 12
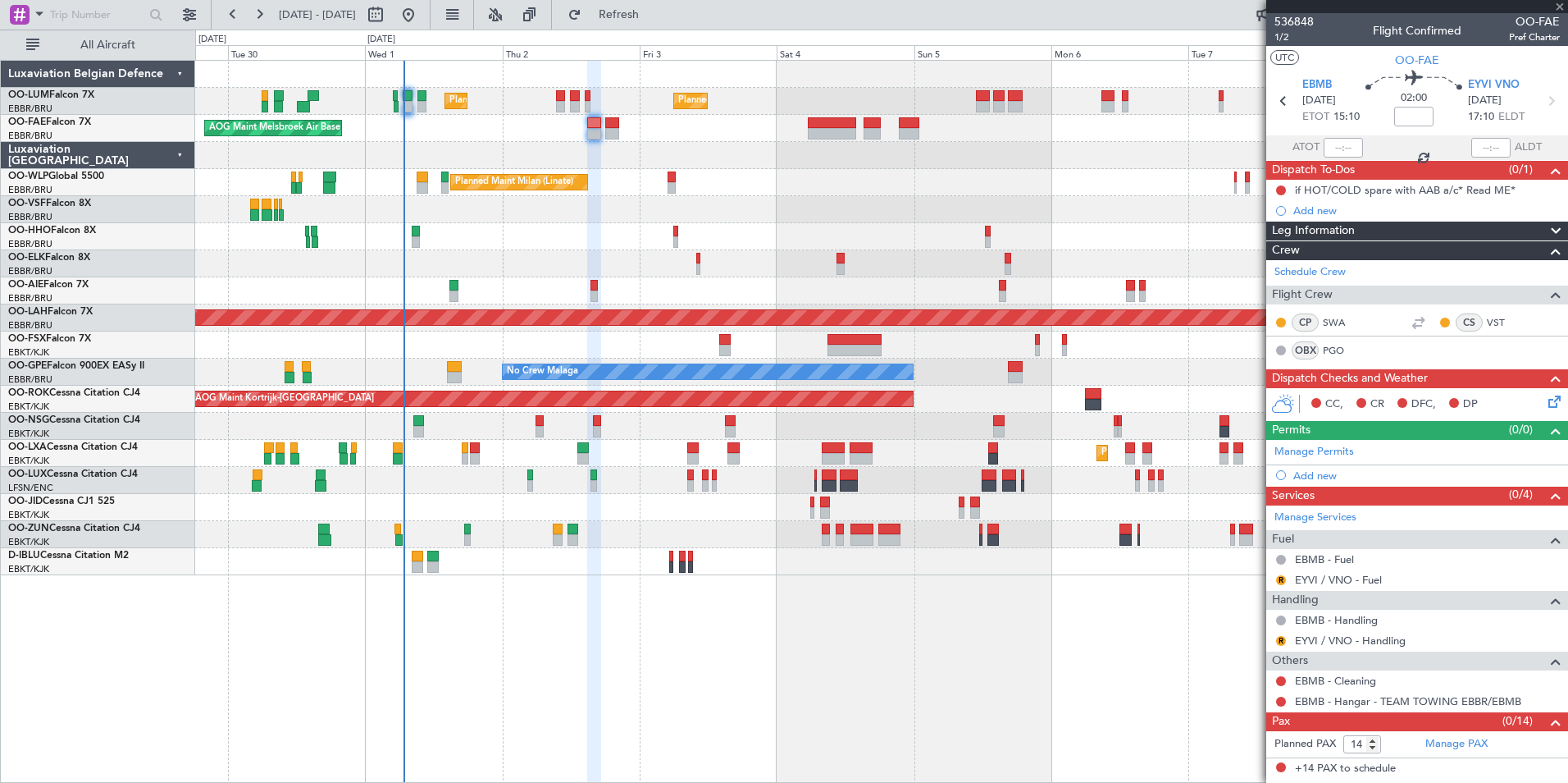
type input "0"
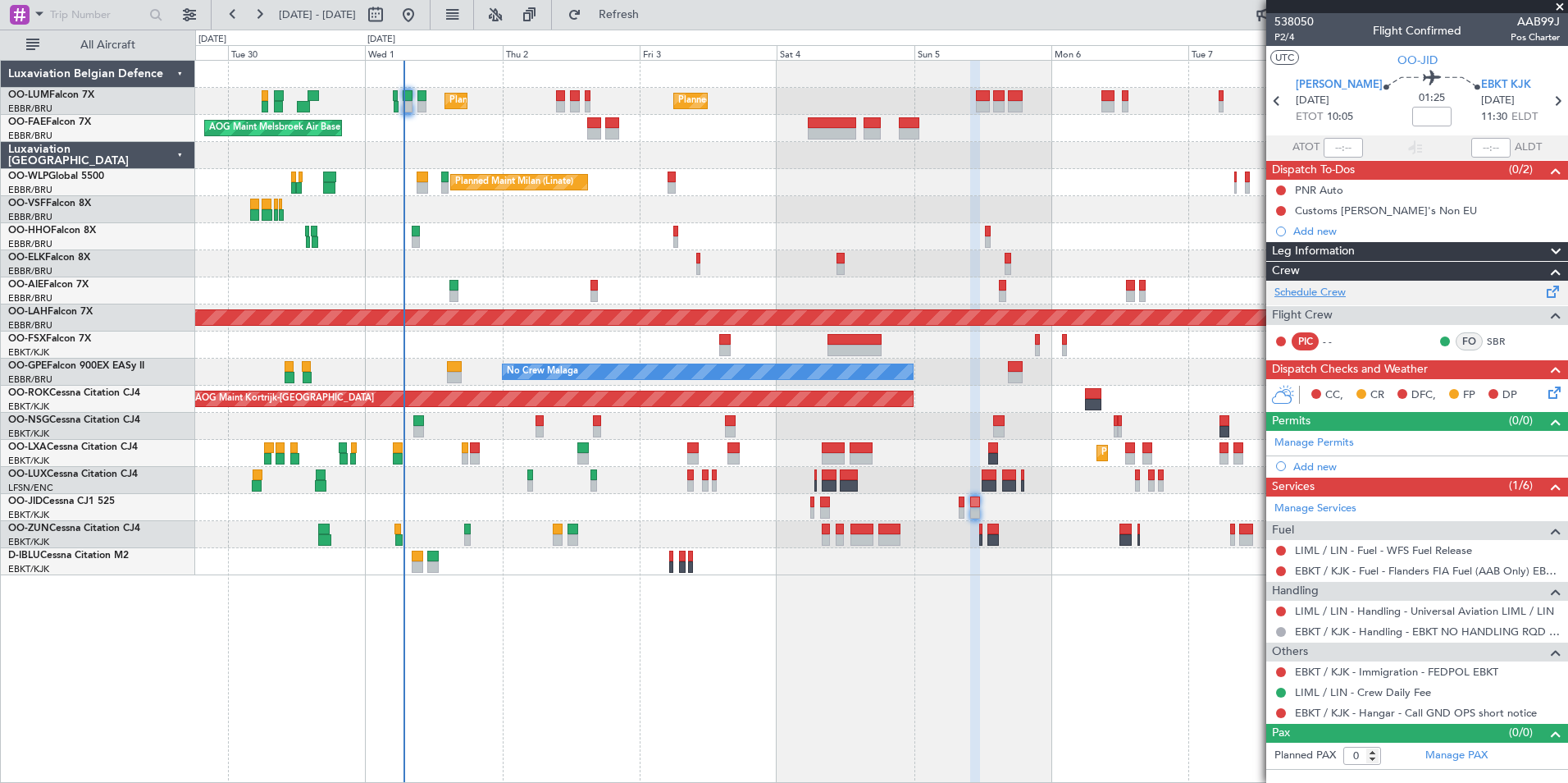
click at [1333, 291] on link "Schedule Crew" at bounding box center [1310, 292] width 71 height 16
click at [667, 25] on fb-refresh-button "Refresh" at bounding box center [609, 14] width 115 height 30
click at [658, 18] on button "Refresh" at bounding box center [609, 14] width 98 height 26
